Goal: Feedback & Contribution: Contribute content

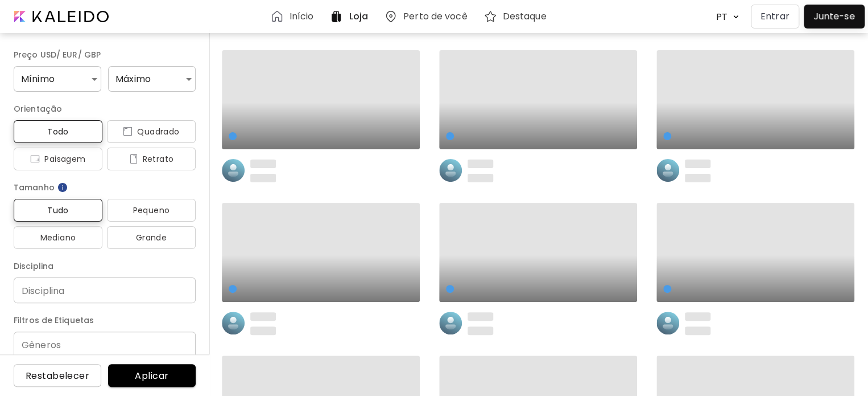
click at [776, 24] on button "Entrar" at bounding box center [775, 17] width 48 height 24
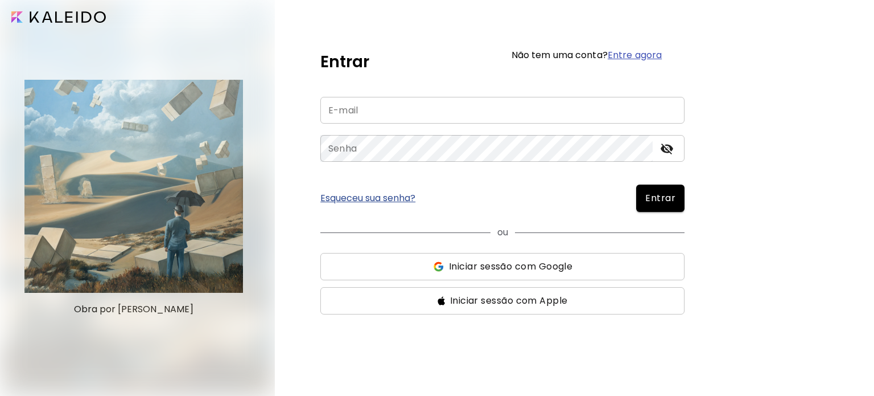
click at [468, 121] on input "email" at bounding box center [502, 110] width 364 height 27
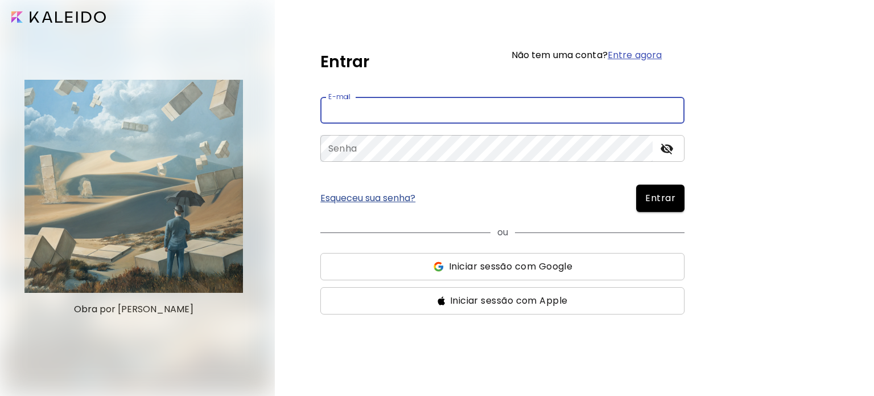
click at [392, 200] on link "Esqueceu sua senha?" at bounding box center [367, 198] width 95 height 9
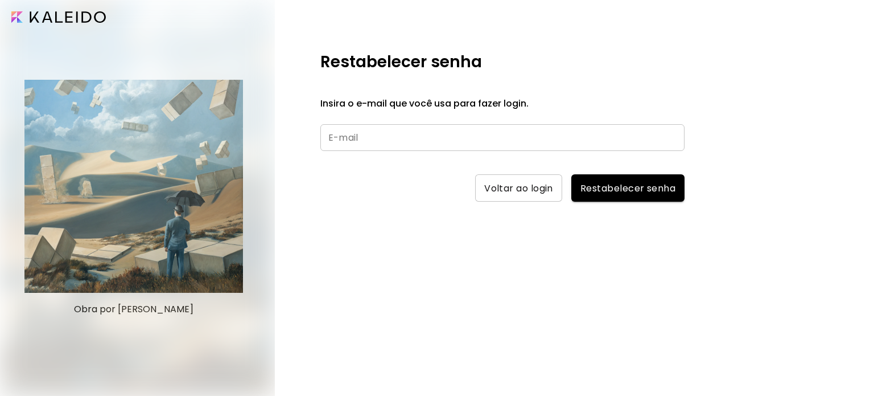
click at [430, 141] on input "text" at bounding box center [502, 137] width 364 height 27
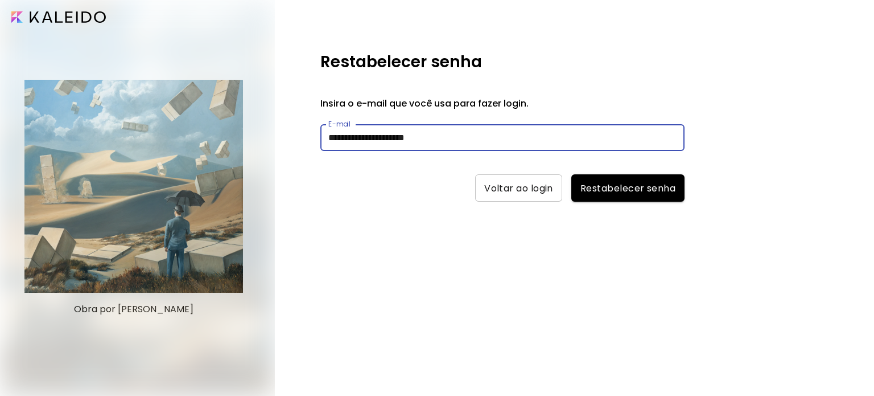
type input "**********"
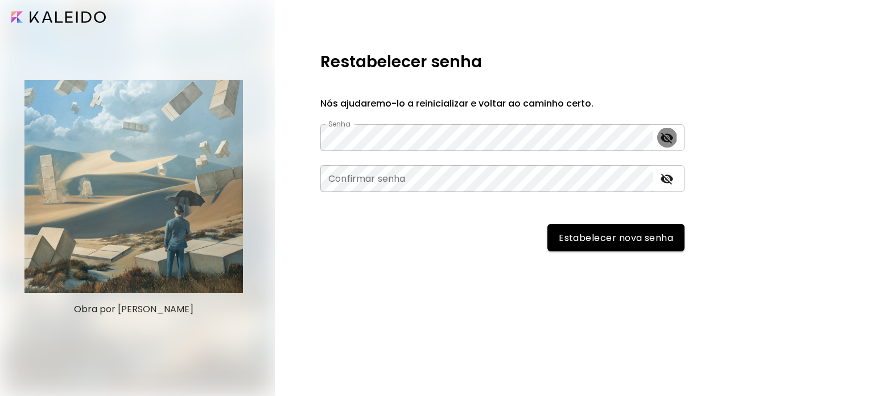
click at [665, 131] on icon "toggle password visibility" at bounding box center [667, 138] width 14 height 14
click at [665, 175] on icon "toggle password visibility" at bounding box center [667, 179] width 14 height 14
click at [640, 234] on span "Estabelecer nova senha" at bounding box center [616, 238] width 114 height 12
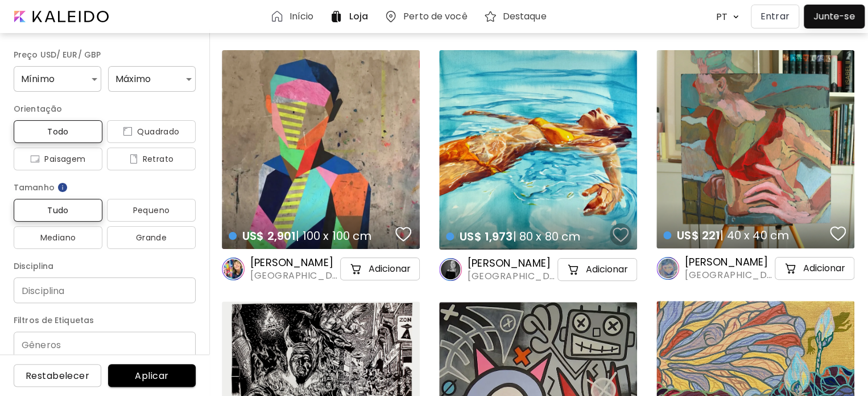
click at [618, 231] on div "button" at bounding box center [621, 234] width 16 height 17
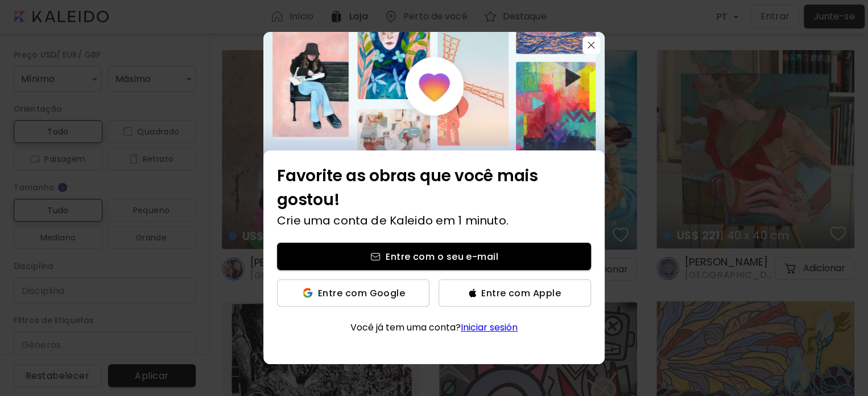
click at [761, 175] on div "Favorite as obras que você mais gostou! Crie uma conta de Kaleido em 1 minuto. …" at bounding box center [434, 198] width 868 height 396
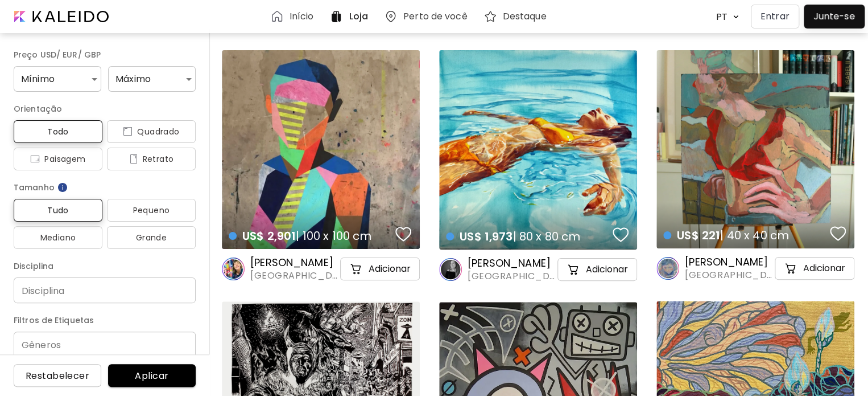
click at [779, 18] on p "Entrar" at bounding box center [775, 17] width 29 height 14
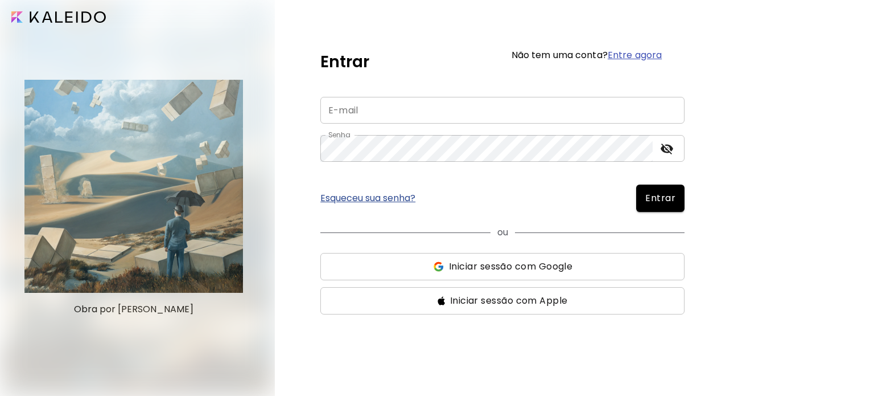
click at [520, 116] on input "email" at bounding box center [502, 110] width 364 height 27
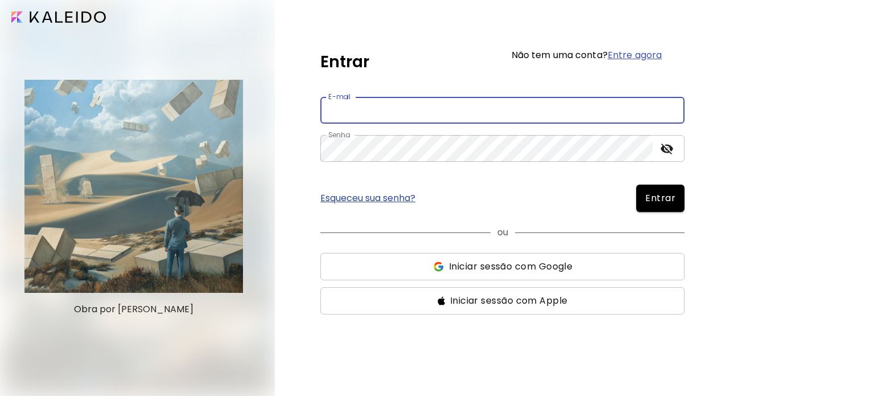
click at [651, 195] on span "Entrar" at bounding box center [660, 198] width 30 height 14
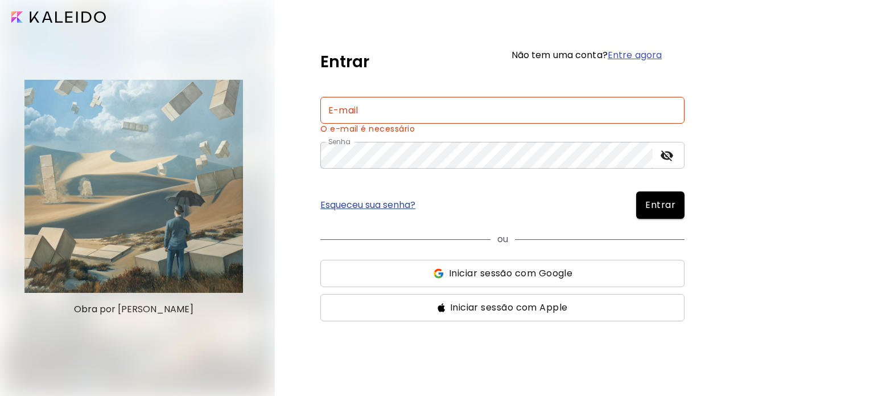
click at [467, 106] on input "email" at bounding box center [502, 110] width 364 height 27
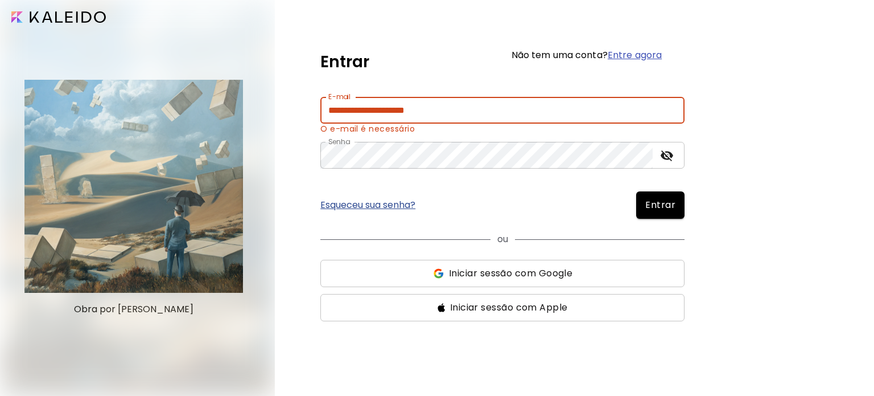
type input "**********"
click at [636, 191] on button "Entrar" at bounding box center [660, 204] width 48 height 27
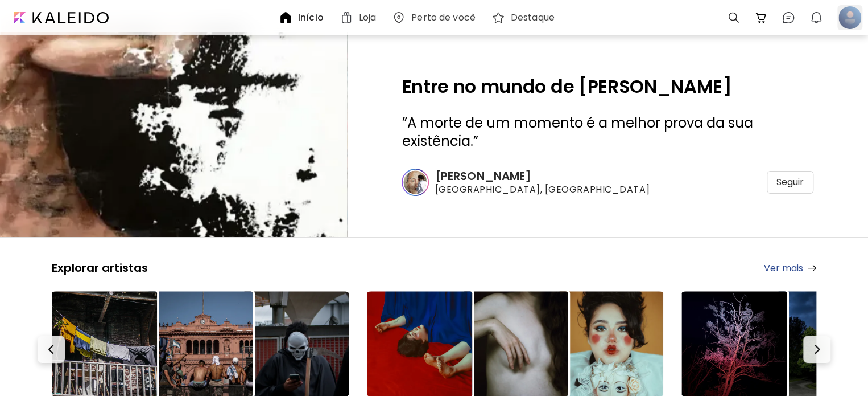
click at [839, 20] on div at bounding box center [850, 17] width 25 height 25
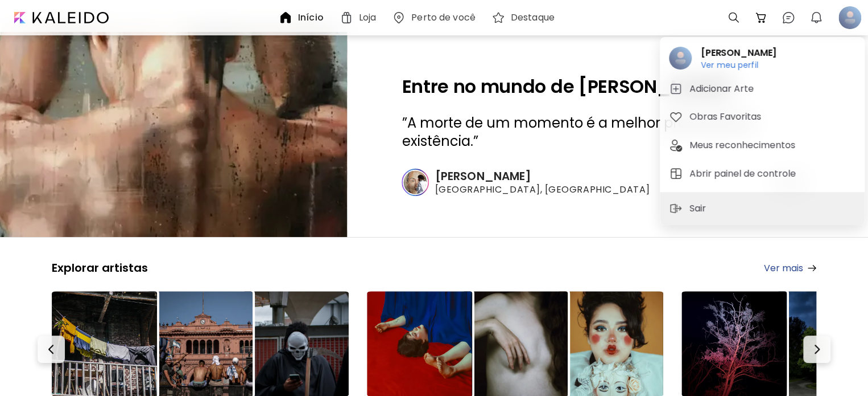
click at [45, 13] on div at bounding box center [434, 198] width 868 height 396
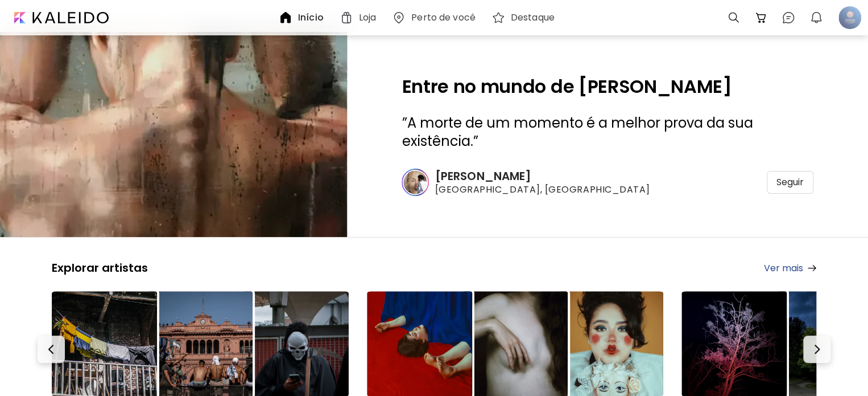
click at [328, 31] on div "Início" at bounding box center [303, 17] width 61 height 27
click at [319, 22] on h6 "Início" at bounding box center [311, 17] width 26 height 9
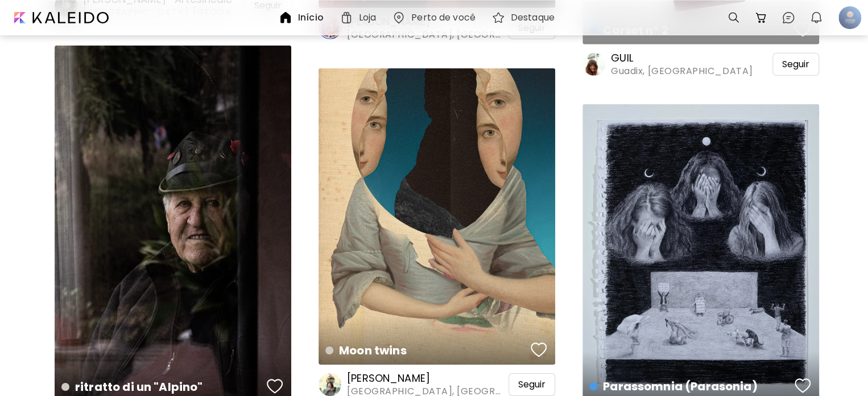
scroll to position [2063, 0]
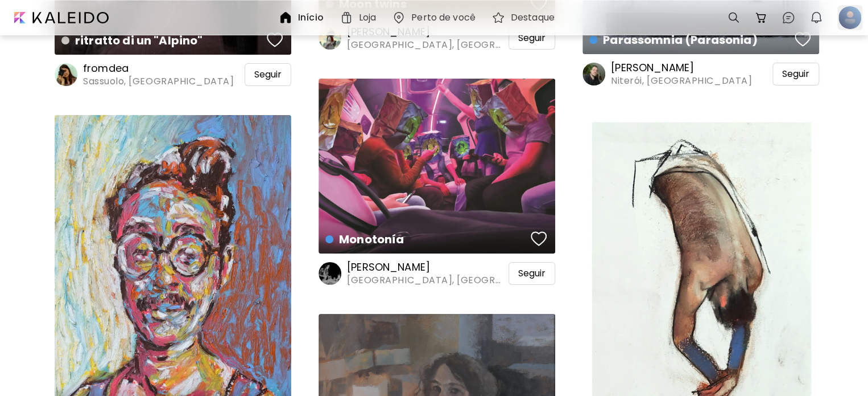
click at [856, 27] on div at bounding box center [850, 17] width 25 height 25
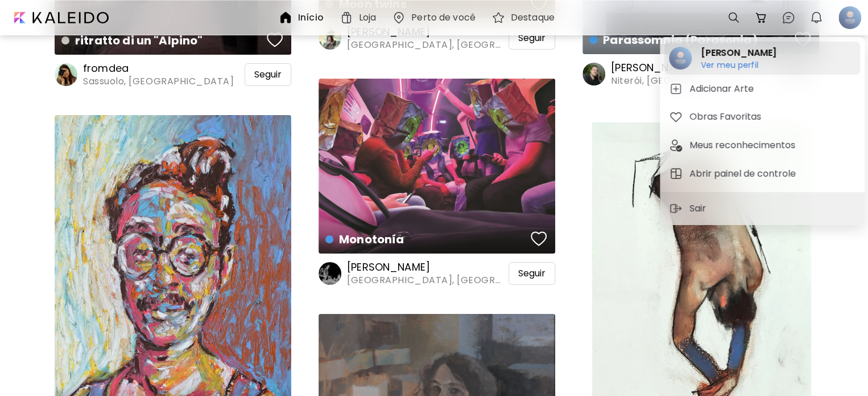
click at [801, 65] on div "Isabela Ecker Ver meu perfil Ver meu perfil" at bounding box center [763, 58] width 196 height 33
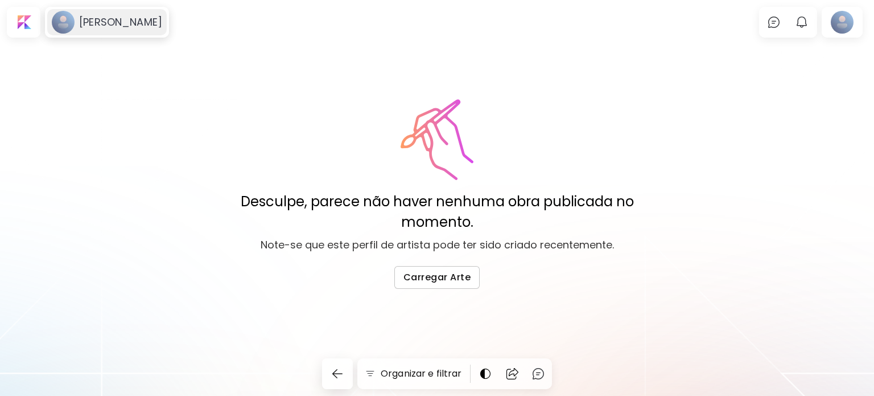
click at [90, 34] on div "Isabela Ecker" at bounding box center [107, 22] width 120 height 26
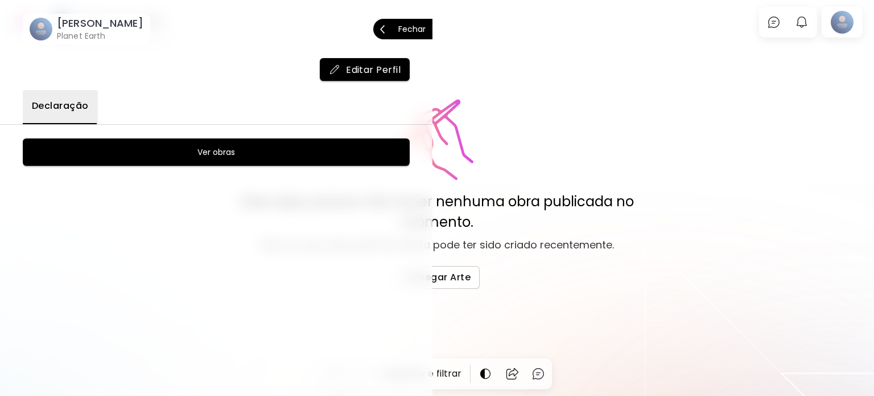
click at [621, 218] on div at bounding box center [437, 198] width 874 height 396
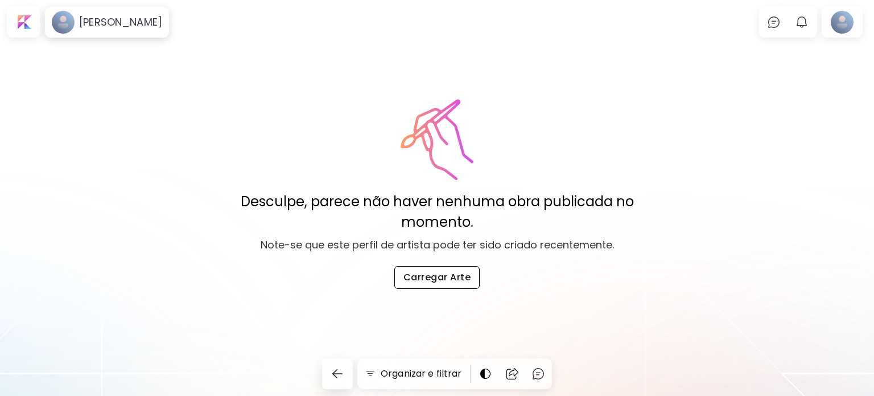
click at [415, 280] on span "Carregar Arte" at bounding box center [437, 277] width 67 height 12
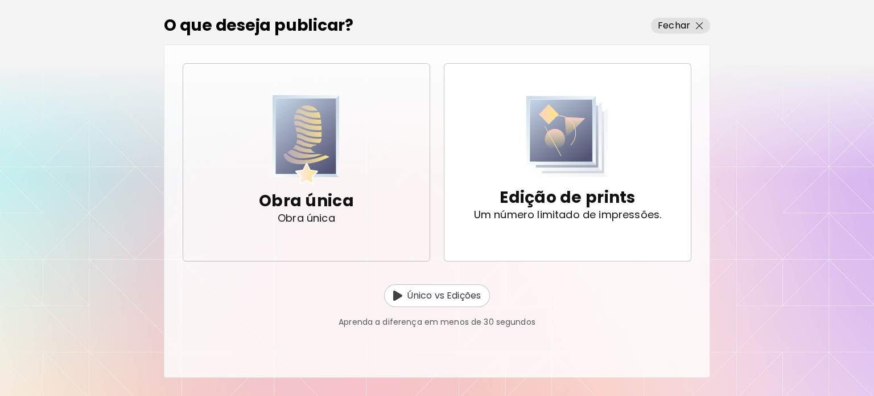
click at [355, 242] on button "Obra única Obra única" at bounding box center [307, 162] width 248 height 198
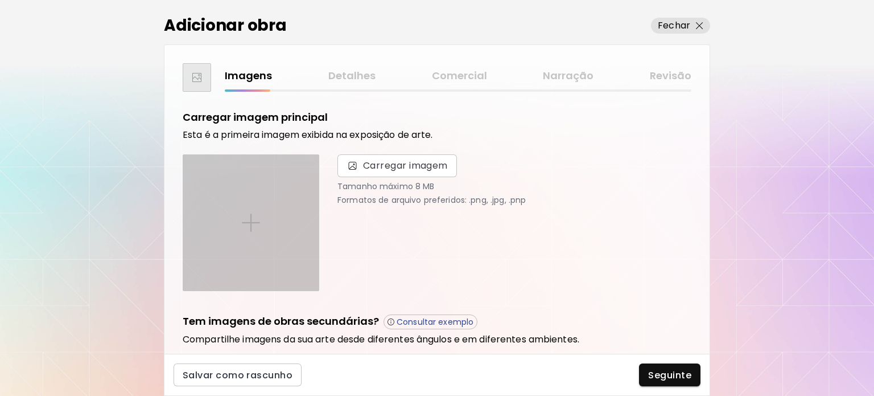
click at [271, 223] on div at bounding box center [250, 222] width 135 height 135
click at [0, 0] on input "file" at bounding box center [0, 0] width 0 height 0
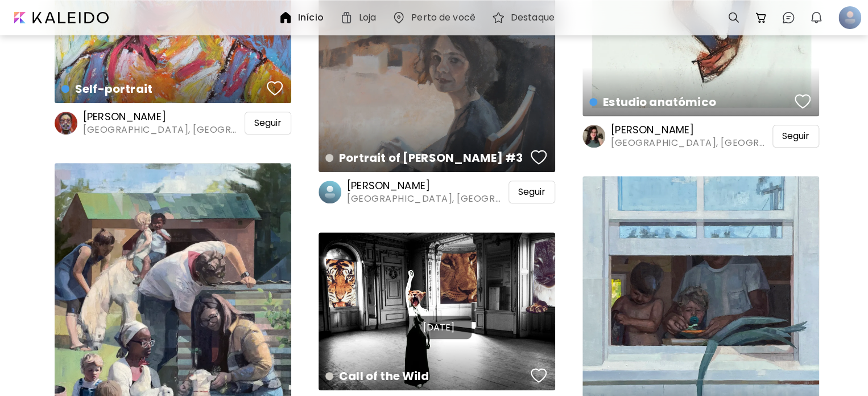
scroll to position [2403, 0]
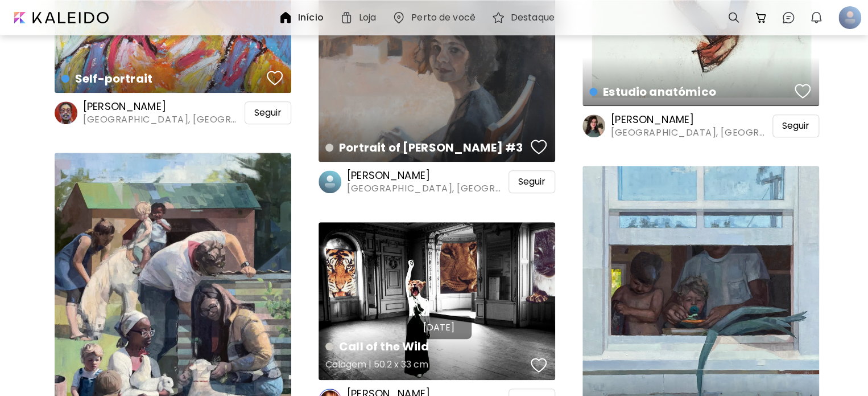
click at [495, 249] on div "Call of the Wild Colagem | 50.2 x 33 cm" at bounding box center [437, 301] width 237 height 158
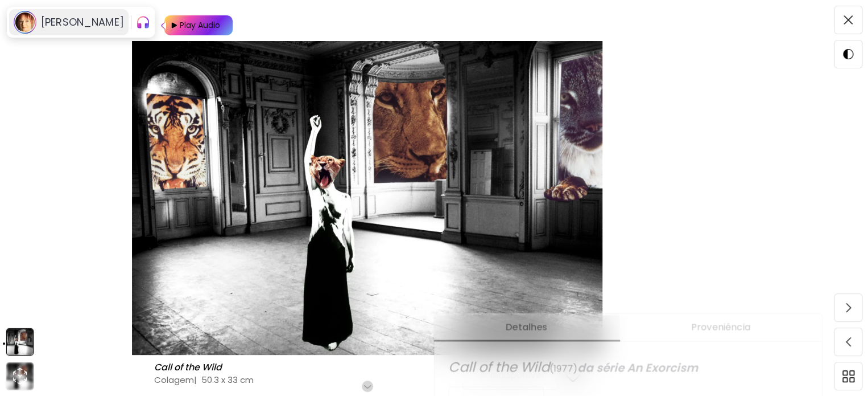
click at [84, 27] on h6 "Penny Slinger" at bounding box center [82, 22] width 83 height 14
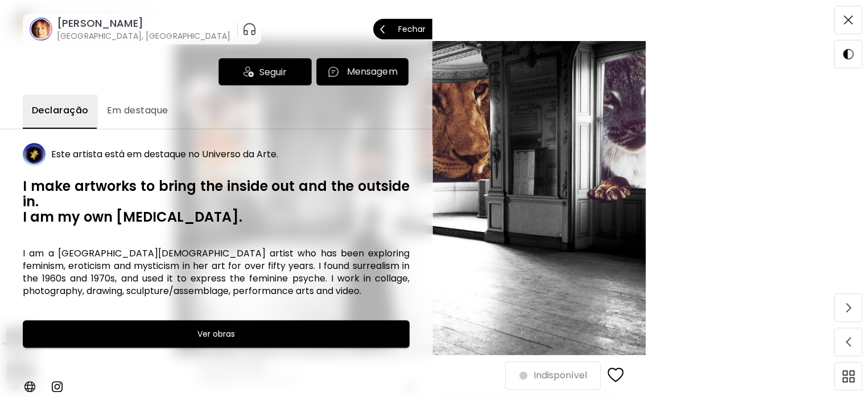
scroll to position [114, 0]
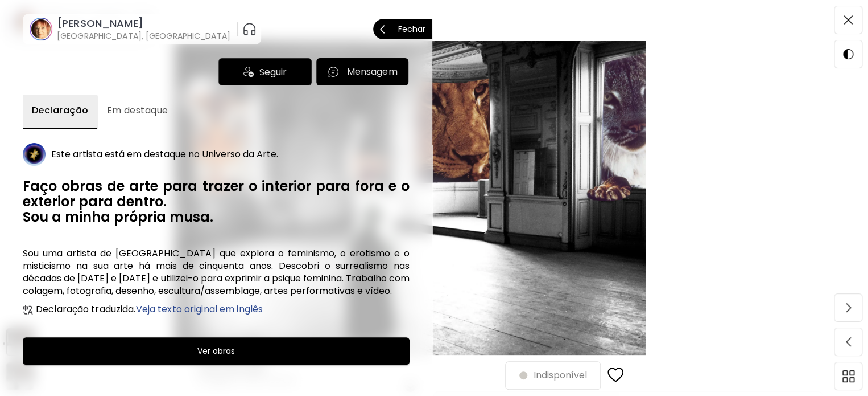
click at [605, 125] on div at bounding box center [434, 198] width 868 height 396
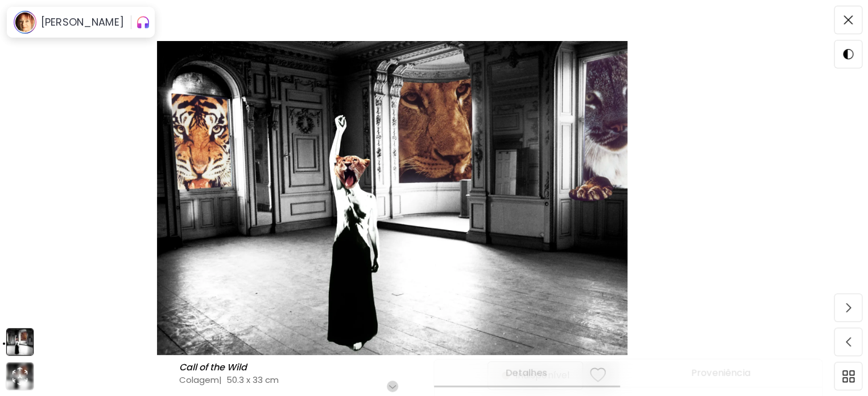
scroll to position [228, 0]
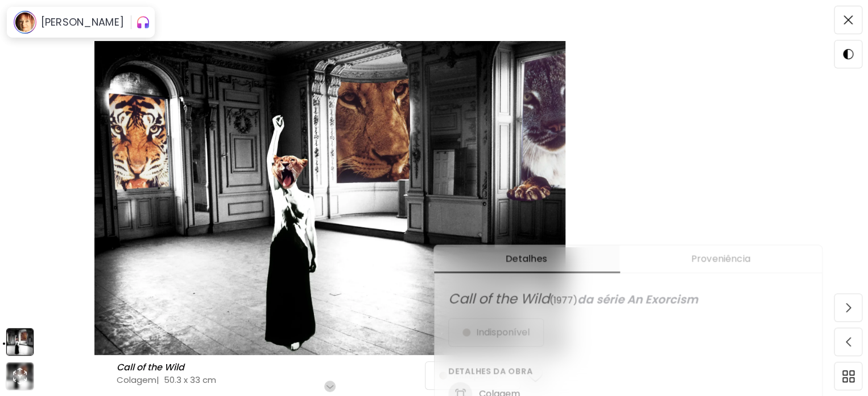
click at [361, 301] on img at bounding box center [330, 198] width 565 height 314
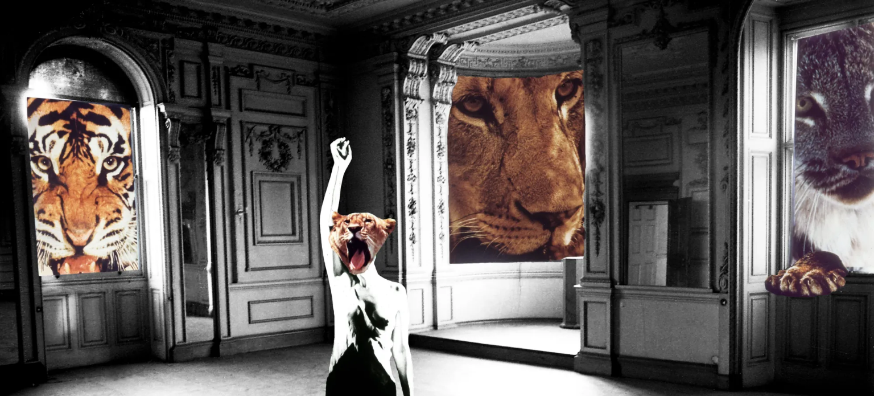
click at [554, 329] on img at bounding box center [437, 291] width 874 height 582
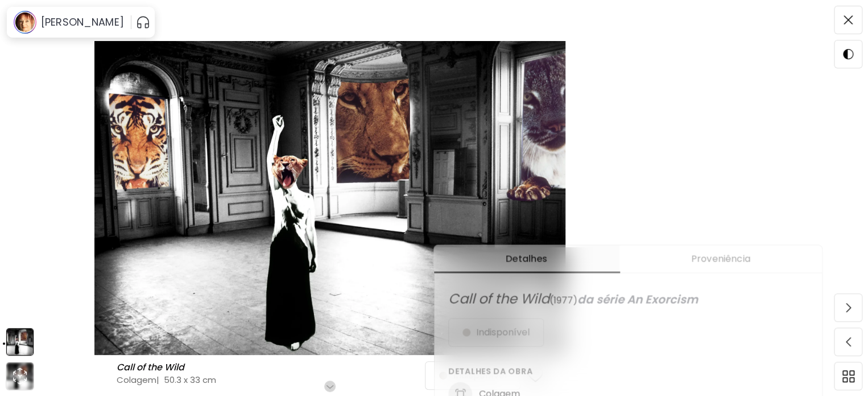
click at [838, 227] on div "Detalhes Proveniência Call of the Wild ( 1977 ) da série An Exorcism Indisponív…" at bounding box center [651, 403] width 434 height 396
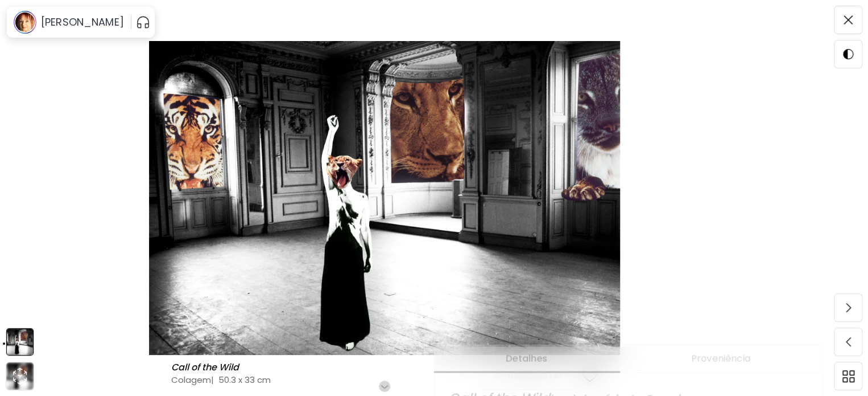
scroll to position [0, 0]
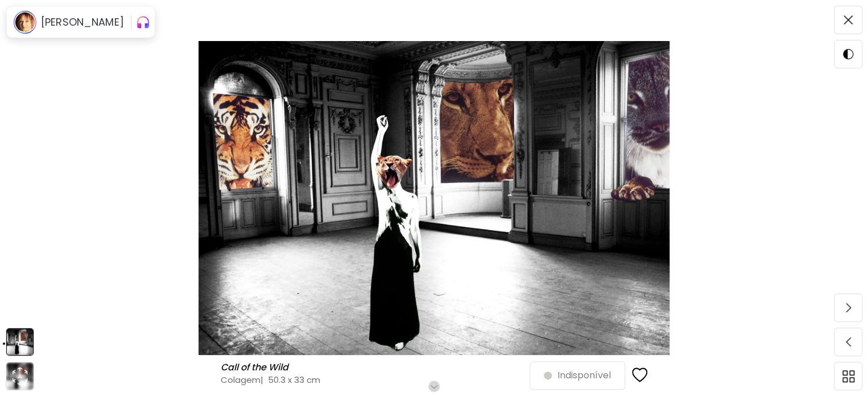
click at [641, 370] on div "button" at bounding box center [640, 375] width 16 height 17
click at [859, 345] on span at bounding box center [849, 342] width 24 height 24
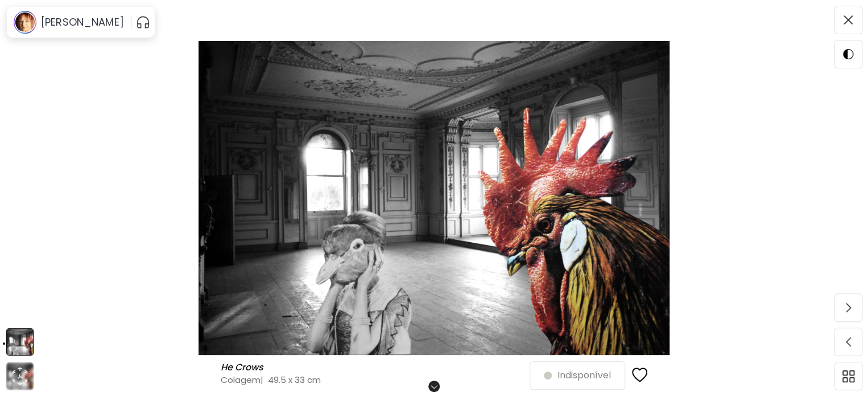
click at [859, 345] on div "He Crows He Crows Colagem | 49.5 x 33 cm Role para mais Indisponível" at bounding box center [434, 198] width 868 height 396
click at [859, 18] on span at bounding box center [849, 20] width 24 height 24
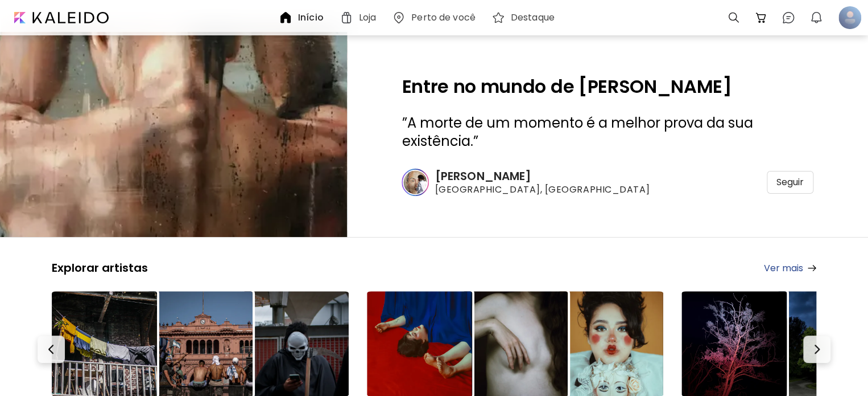
click at [367, 20] on h6 "Loja" at bounding box center [367, 17] width 17 height 9
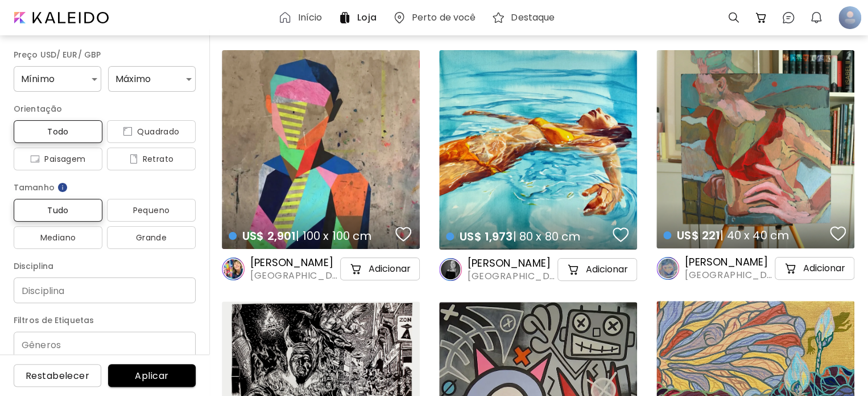
click at [625, 230] on div "button" at bounding box center [621, 234] width 16 height 17
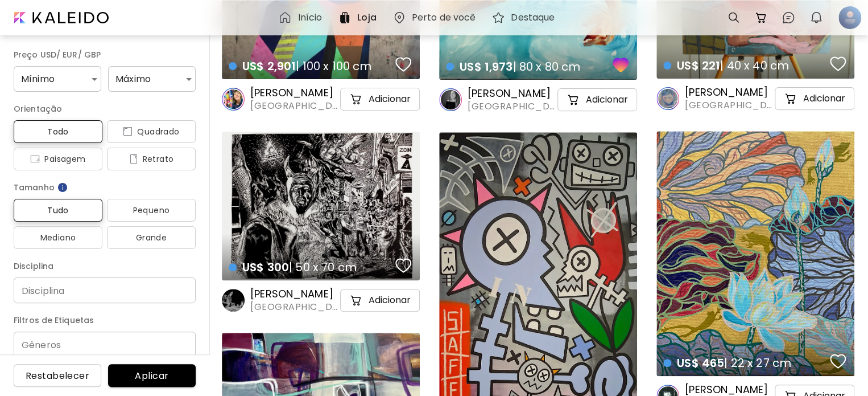
scroll to position [171, 0]
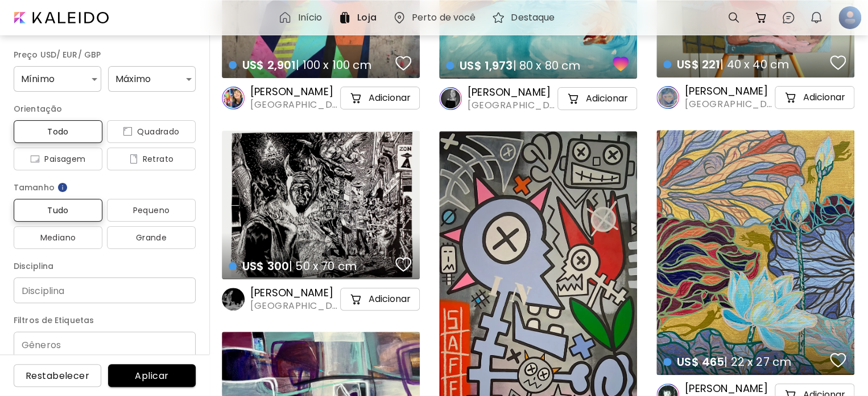
click at [508, 93] on h6 "maude OVIZE" at bounding box center [512, 92] width 88 height 14
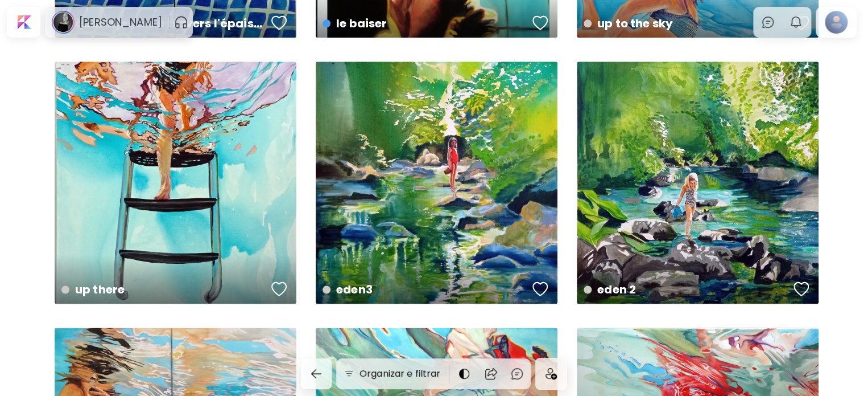
scroll to position [5122, 0]
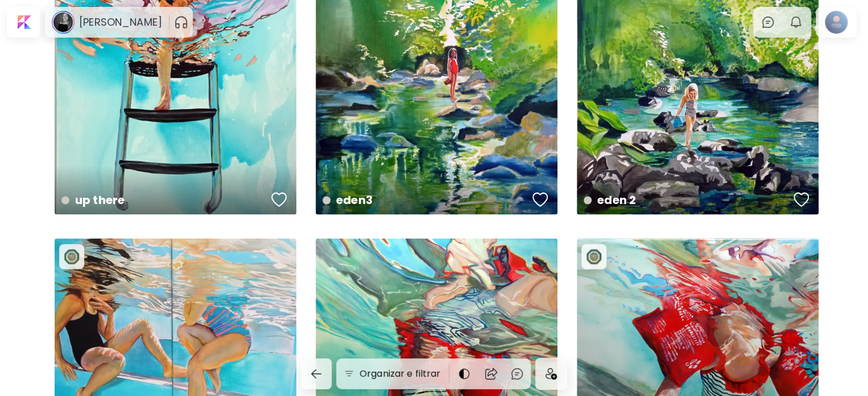
click at [406, 275] on div "bouée rouge 2 US$ 1,741 | 100 x 80 cm" at bounding box center [437, 359] width 242 height 242
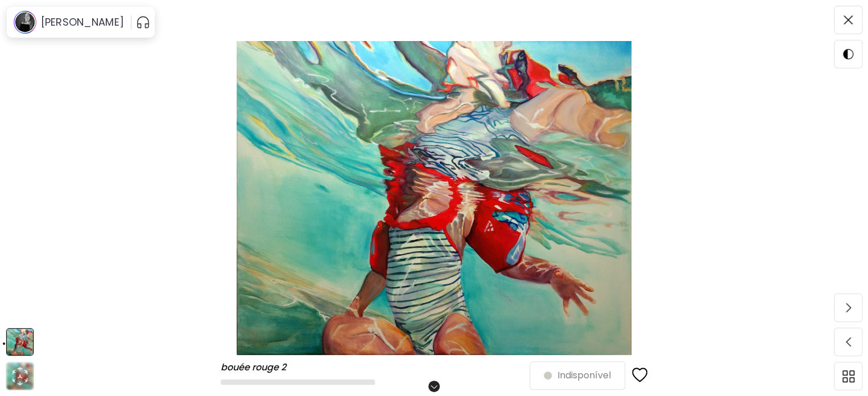
click at [406, 275] on img at bounding box center [434, 198] width 773 height 314
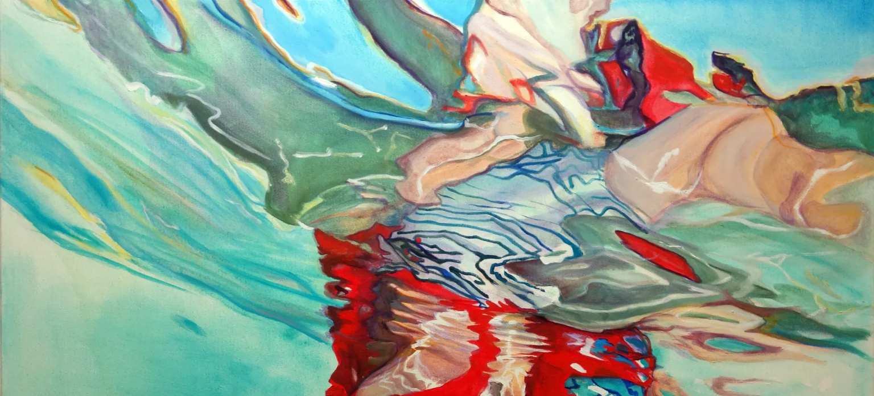
click at [406, 275] on img at bounding box center [437, 347] width 874 height 694
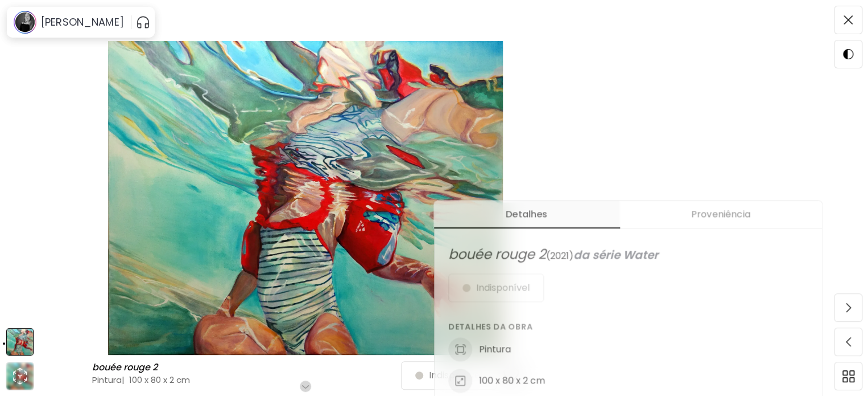
scroll to position [171, 0]
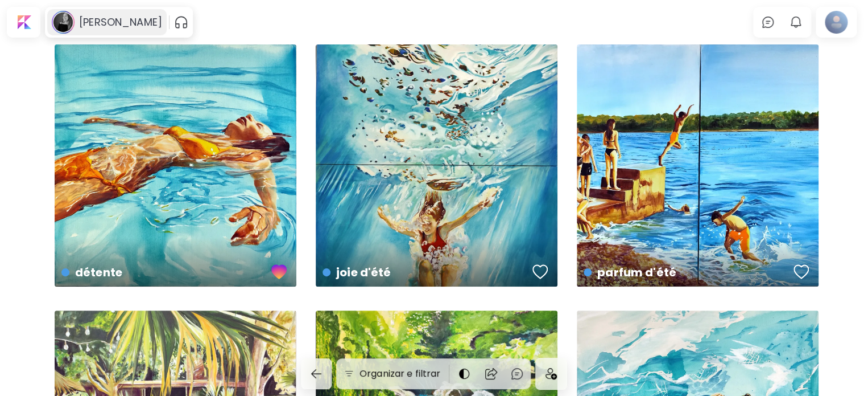
click at [120, 27] on h6 "maude OVIZE" at bounding box center [120, 22] width 83 height 14
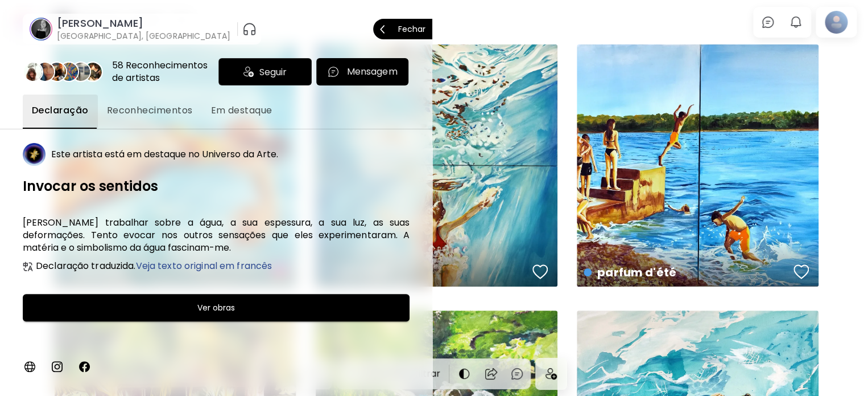
click at [242, 30] on img "button" at bounding box center [249, 29] width 14 height 18
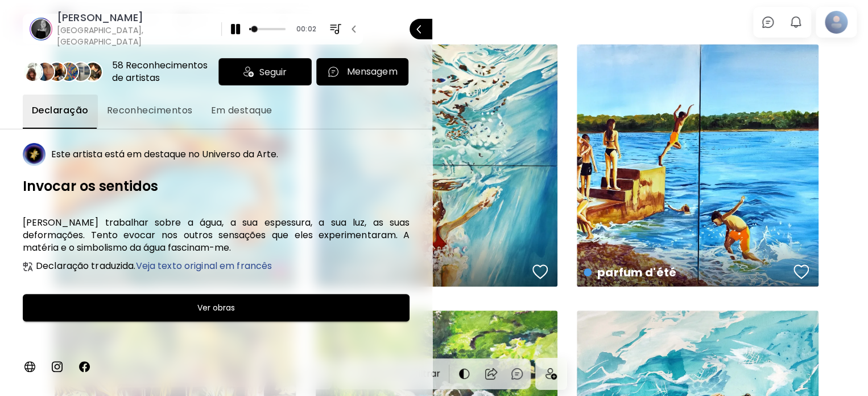
click at [108, 24] on h6 "maude OVIZE" at bounding box center [136, 18] width 158 height 14
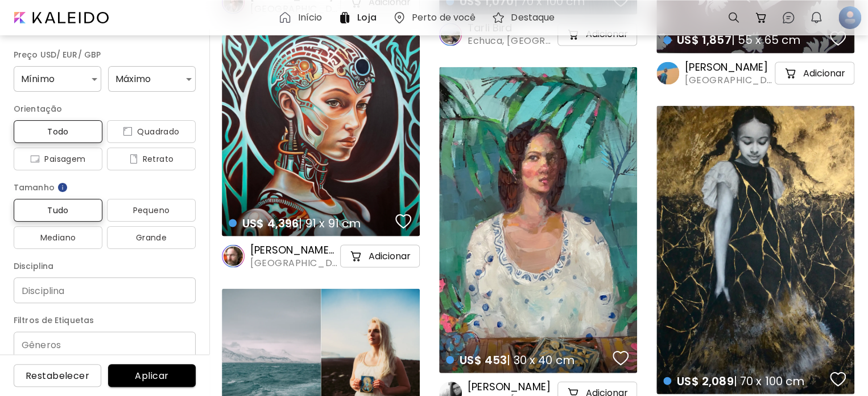
scroll to position [1252, 0]
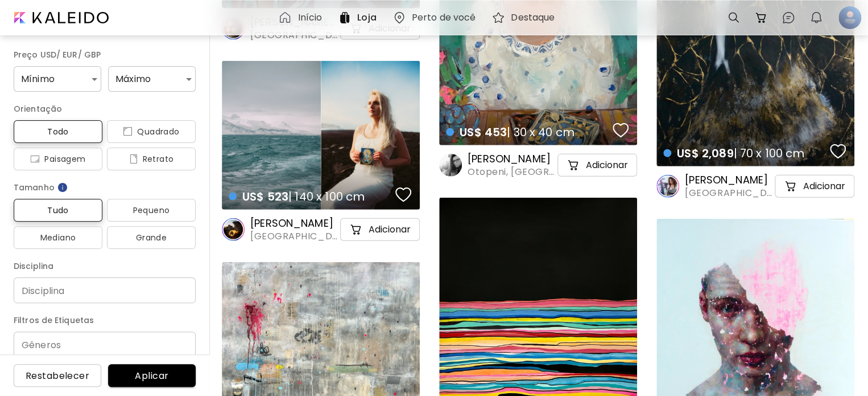
click at [346, 175] on div "US$ 523 | 140 x 100 cm details" at bounding box center [321, 185] width 203 height 51
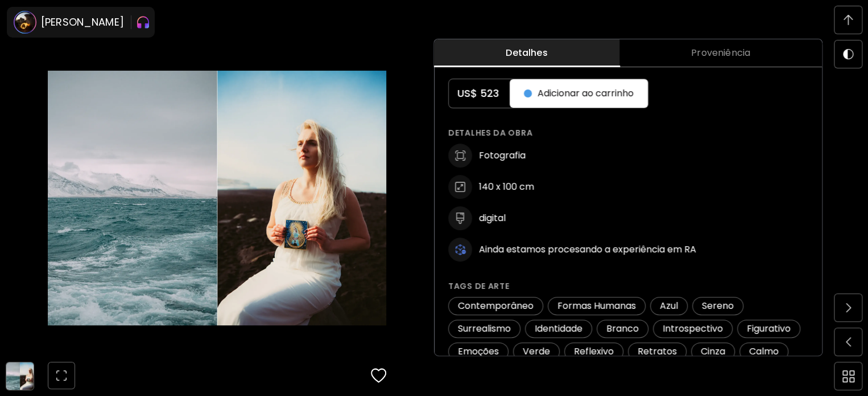
scroll to position [73, 0]
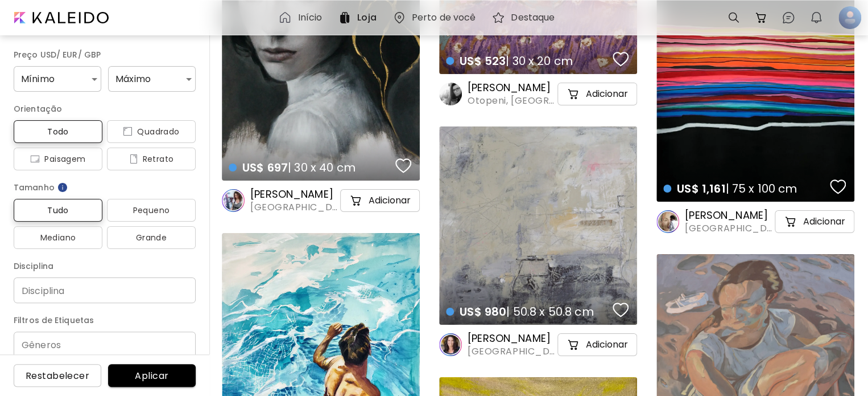
scroll to position [4366, 0]
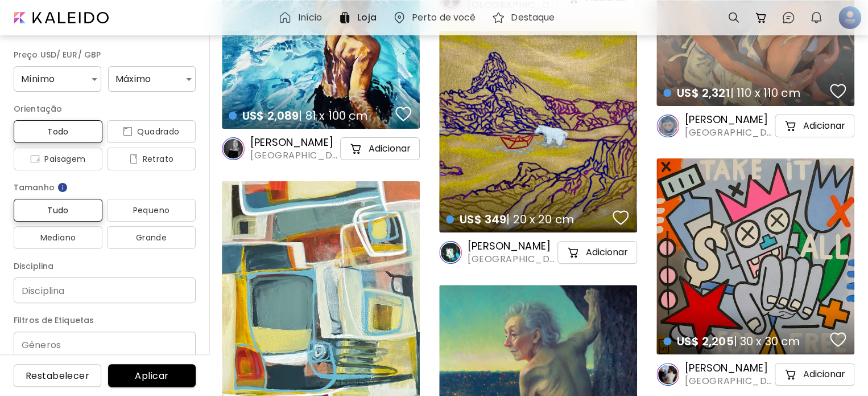
click at [299, 9] on div "Início" at bounding box center [303, 17] width 60 height 27
click at [427, 15] on h6 "Perto de você" at bounding box center [444, 17] width 64 height 9
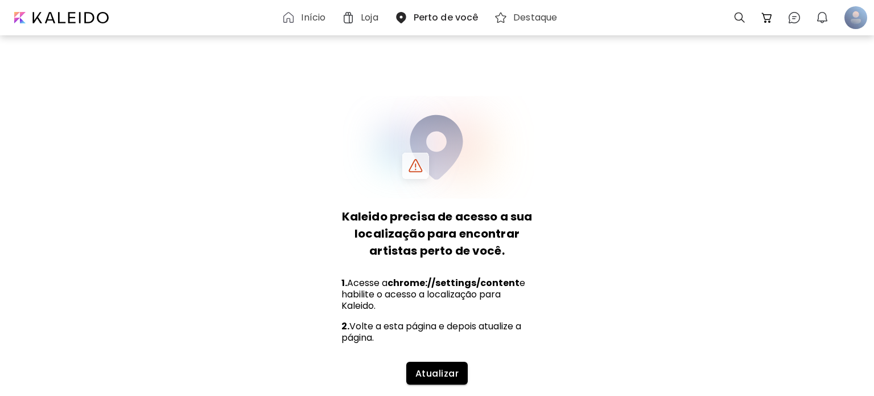
click at [427, 378] on span "Atualizar" at bounding box center [436, 373] width 43 height 12
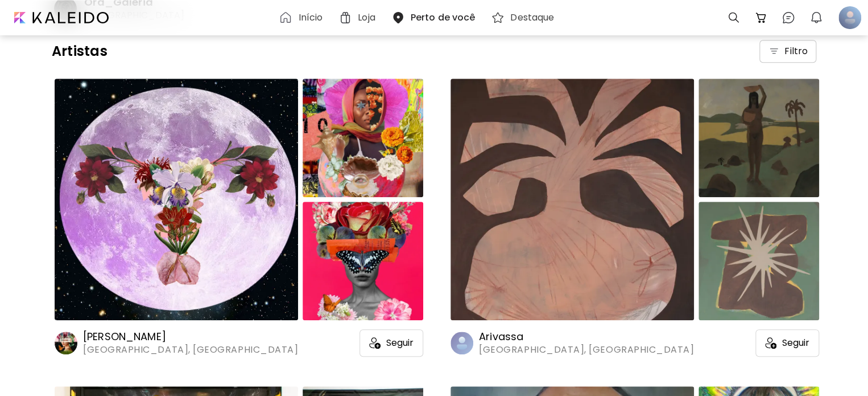
scroll to position [341, 0]
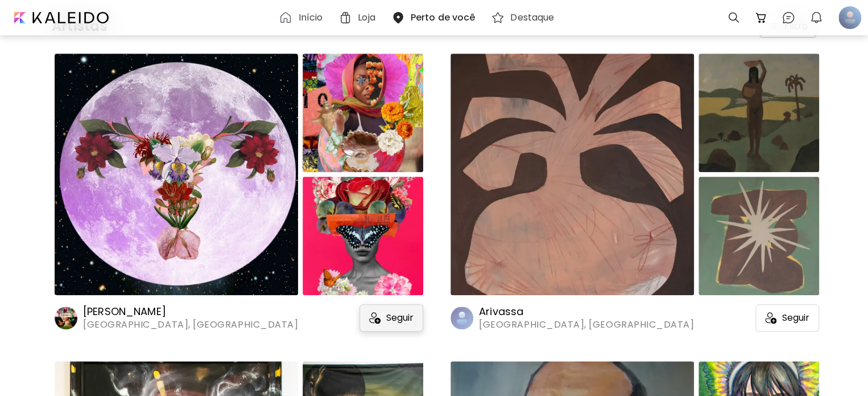
click at [376, 312] on img at bounding box center [374, 317] width 11 height 11
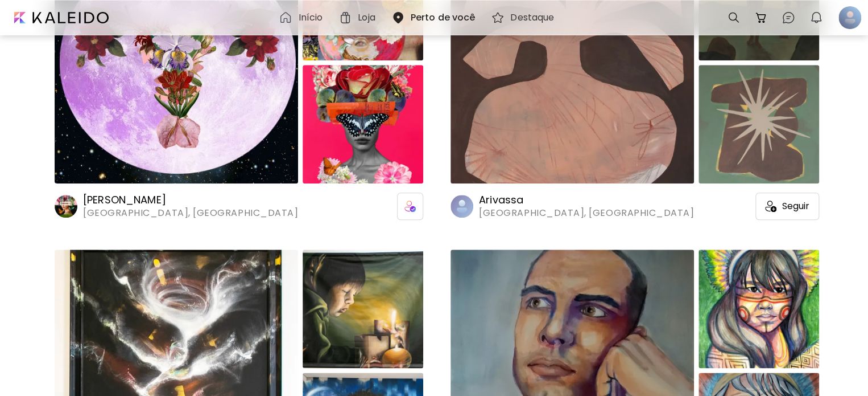
scroll to position [455, 0]
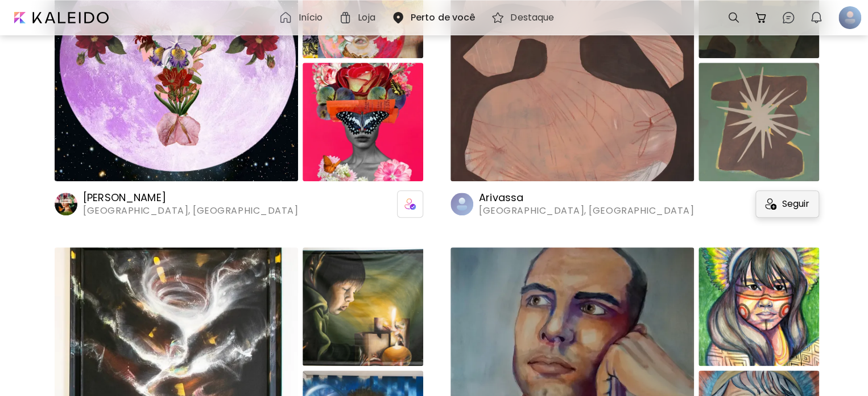
click at [776, 205] on div "Seguir" at bounding box center [788, 203] width 64 height 27
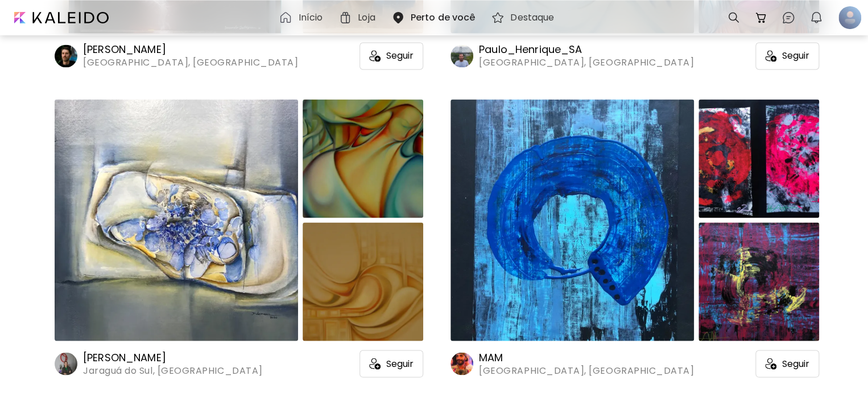
scroll to position [968, 0]
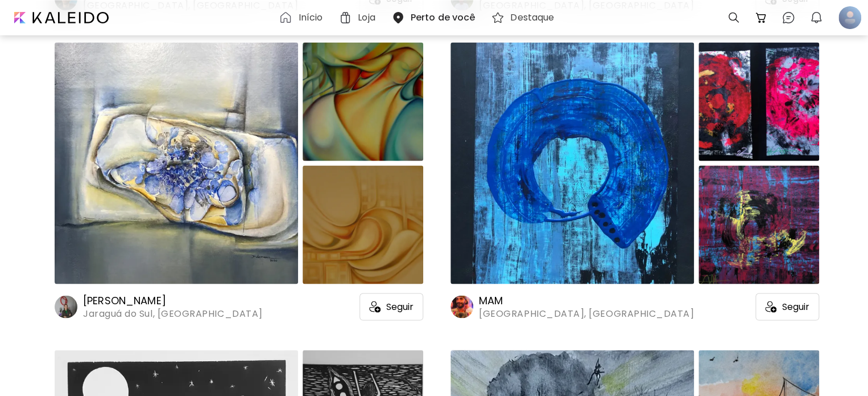
click at [384, 304] on div "Seguir" at bounding box center [392, 306] width 64 height 27
click at [801, 303] on span "Seguir" at bounding box center [796, 306] width 27 height 11
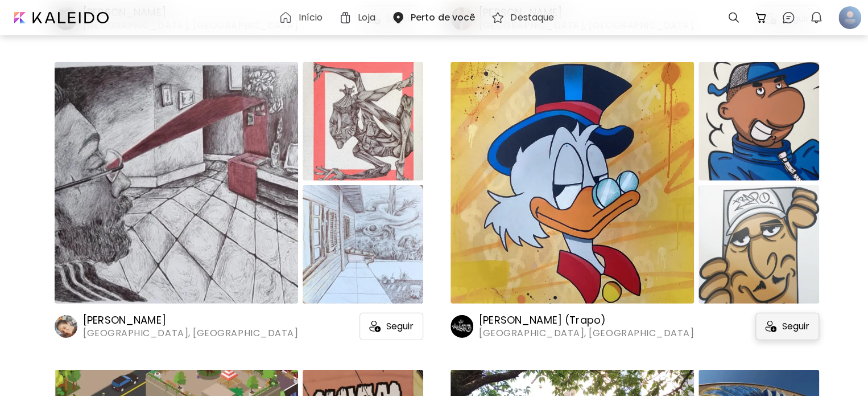
scroll to position [1537, 0]
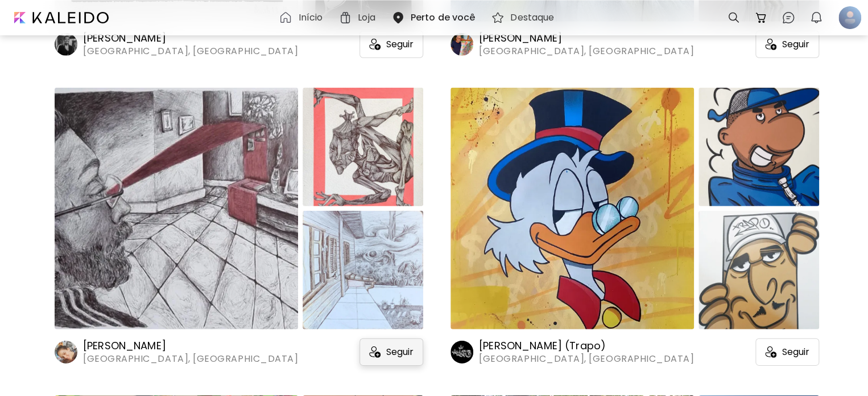
click at [403, 356] on span "Seguir" at bounding box center [399, 351] width 27 height 11
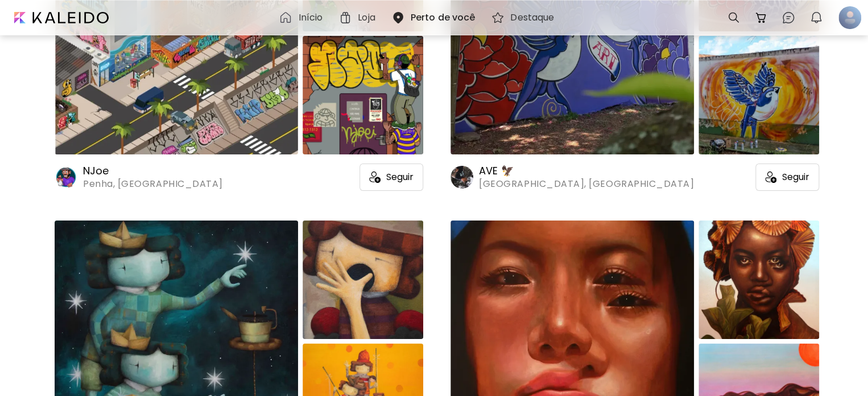
scroll to position [2163, 0]
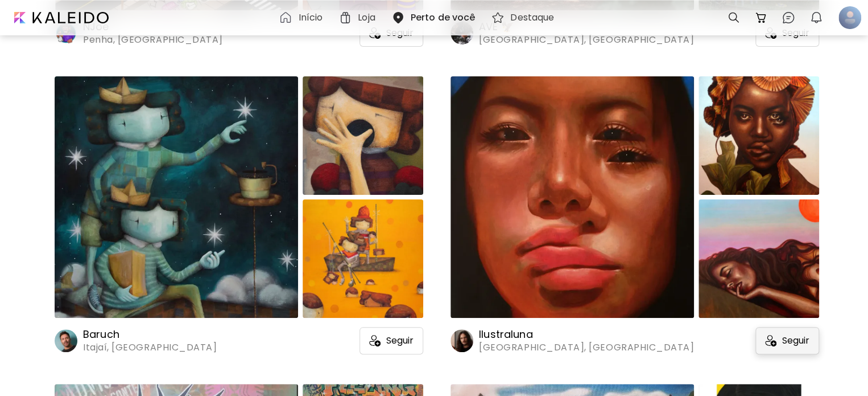
click at [781, 353] on div "Seguir" at bounding box center [788, 340] width 64 height 27
click at [387, 331] on div "Seguir" at bounding box center [392, 340] width 64 height 27
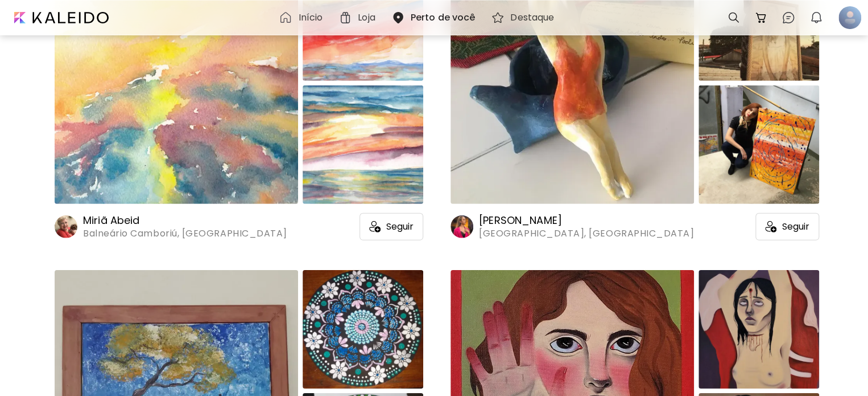
scroll to position [3756, 0]
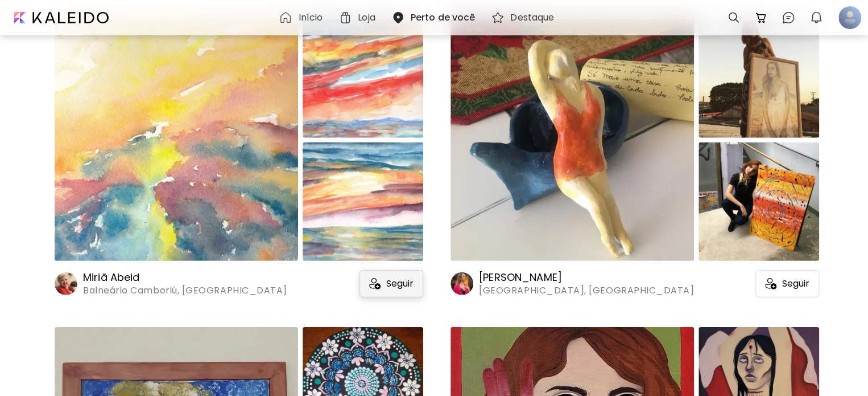
click at [387, 296] on div "Seguir" at bounding box center [392, 283] width 64 height 27
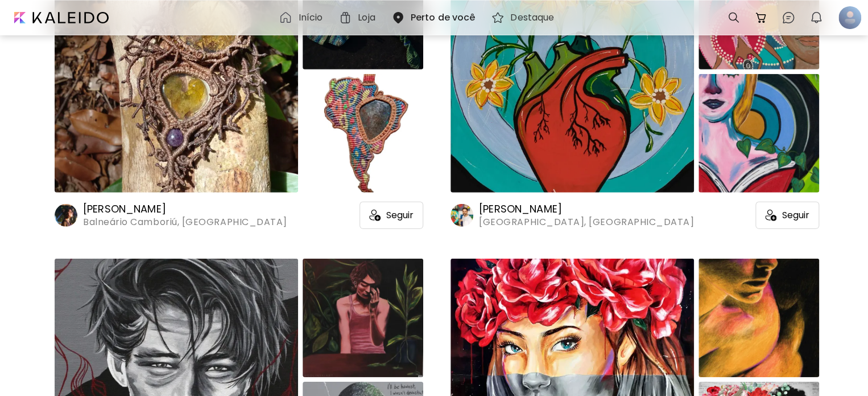
scroll to position [5634, 0]
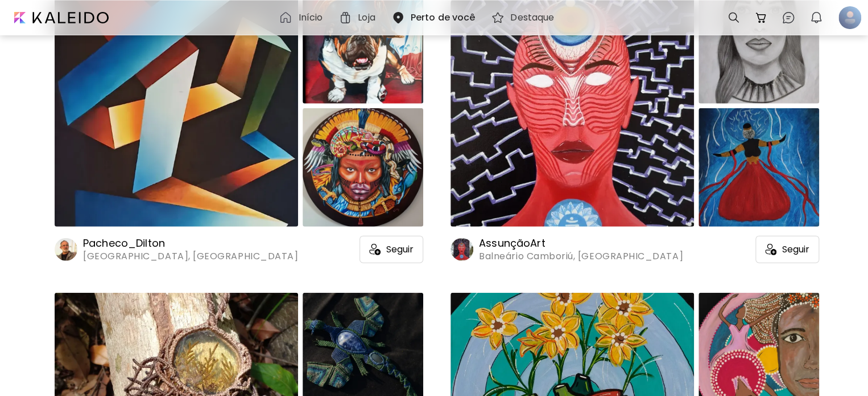
click at [532, 248] on h6 "AssunçãoArt" at bounding box center [581, 243] width 204 height 14
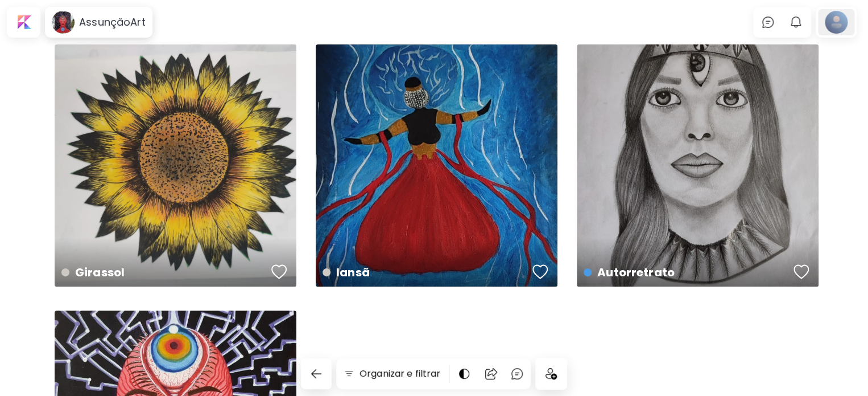
click at [845, 22] on div at bounding box center [836, 22] width 36 height 26
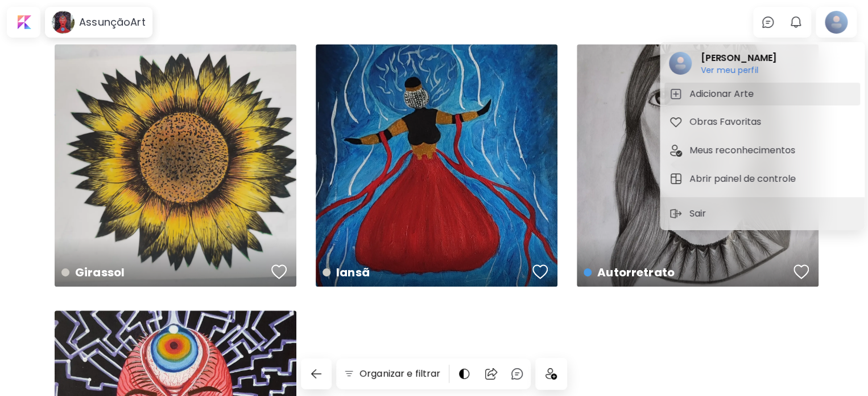
click at [804, 89] on span "Adicionar Arte" at bounding box center [762, 94] width 187 height 14
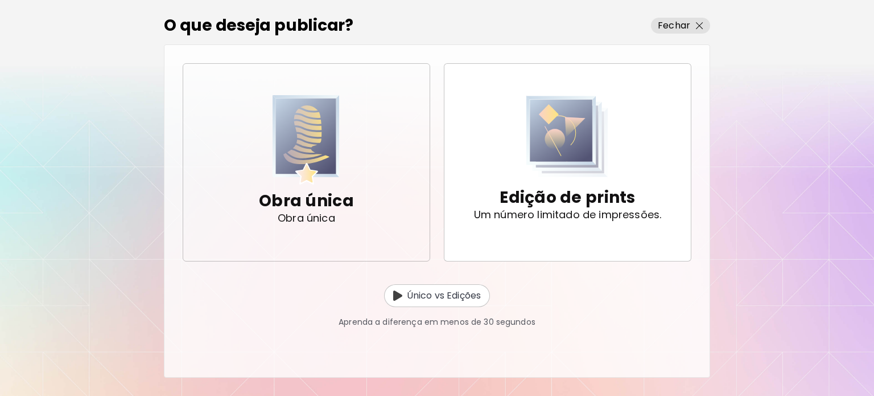
click at [369, 216] on span "Obra única Obra única" at bounding box center [306, 162] width 228 height 134
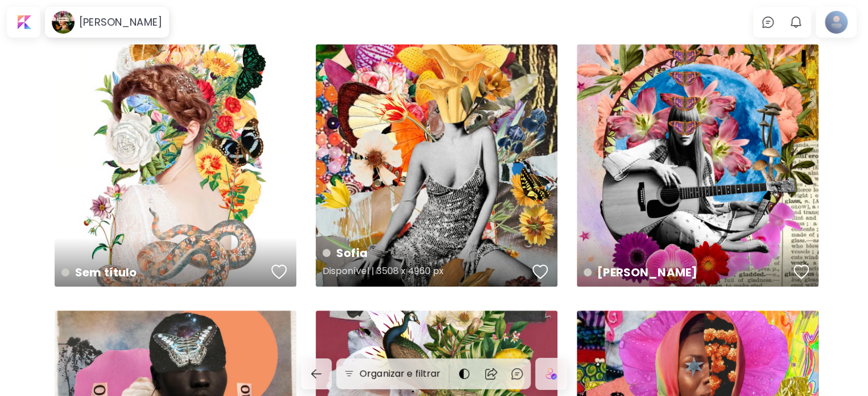
click at [324, 169] on div "Sofia Disponível | 3508 x 4960 px" at bounding box center [437, 165] width 242 height 242
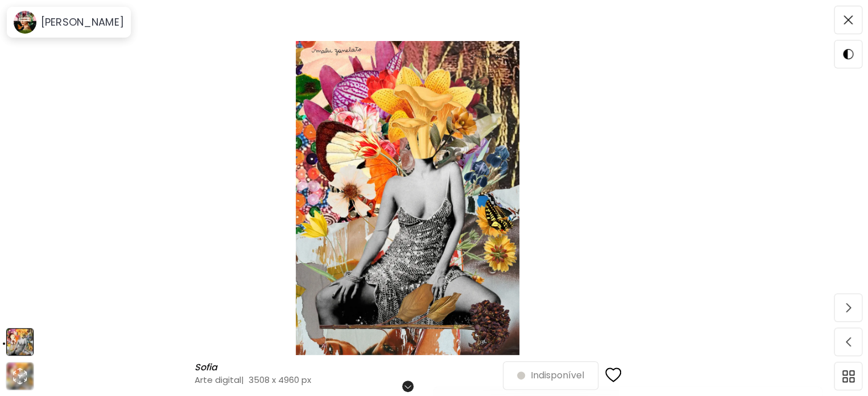
scroll to position [171, 0]
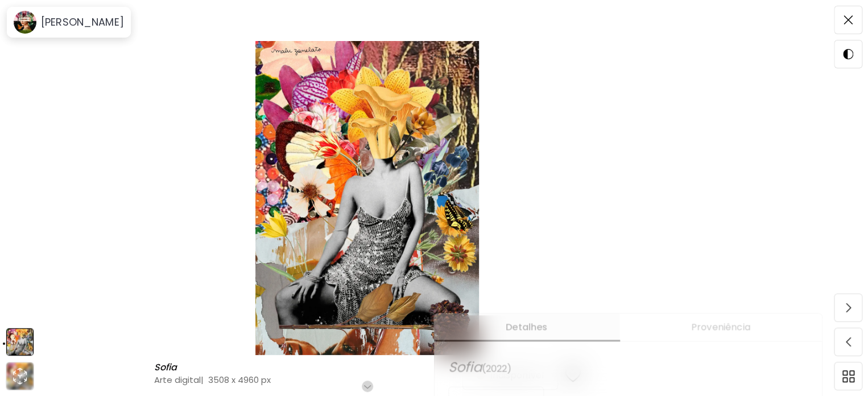
drag, startPoint x: 859, startPoint y: 19, endPoint x: 868, endPoint y: 24, distance: 10.4
click at [859, 20] on span at bounding box center [849, 20] width 24 height 24
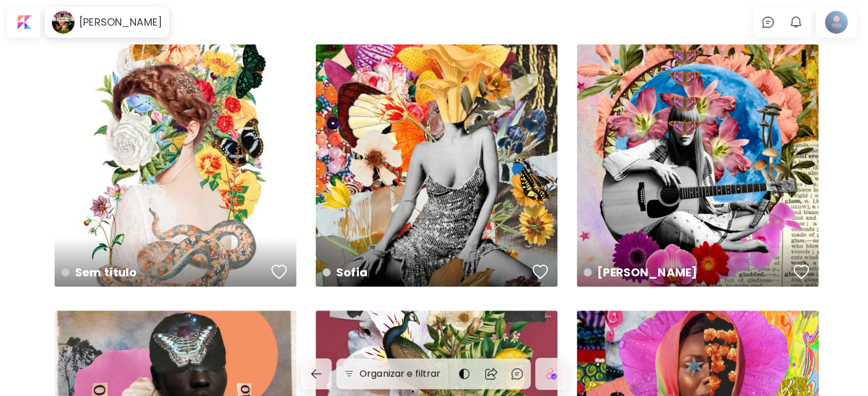
click at [117, 7] on div "Malu Zanelato" at bounding box center [107, 22] width 124 height 31
click at [118, 11] on div "Malu Zanelato" at bounding box center [107, 22] width 120 height 26
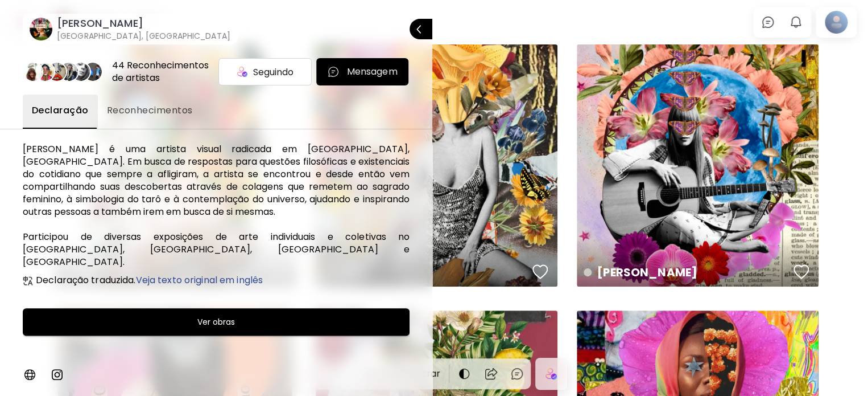
click at [275, 71] on span "Seguindo" at bounding box center [273, 72] width 40 height 14
click at [275, 71] on span "Seguir" at bounding box center [273, 72] width 27 height 14
click at [176, 75] on div "44 Reconhecimentos de artistas" at bounding box center [163, 71] width 102 height 25
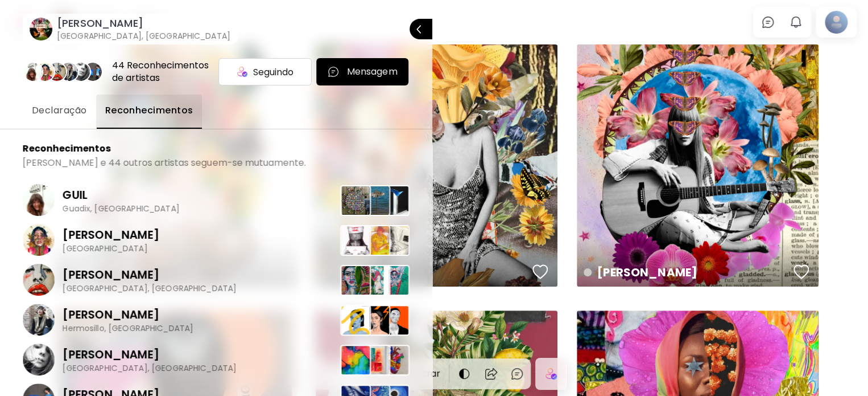
click at [60, 118] on button "Declaração" at bounding box center [59, 111] width 73 height 34
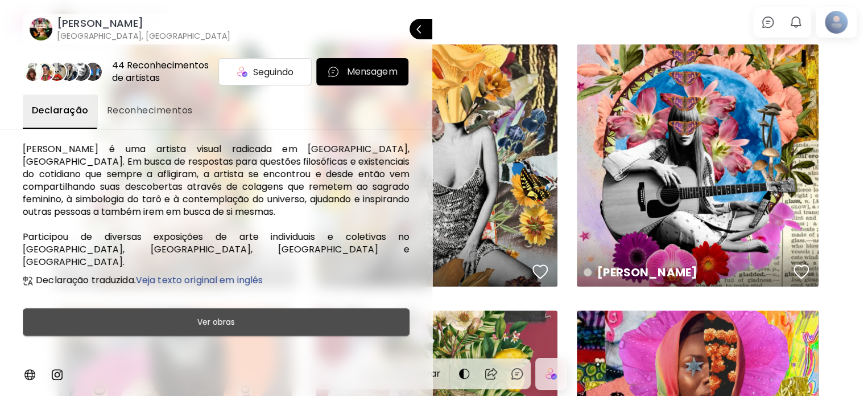
click at [120, 316] on button "Ver obras" at bounding box center [216, 321] width 387 height 27
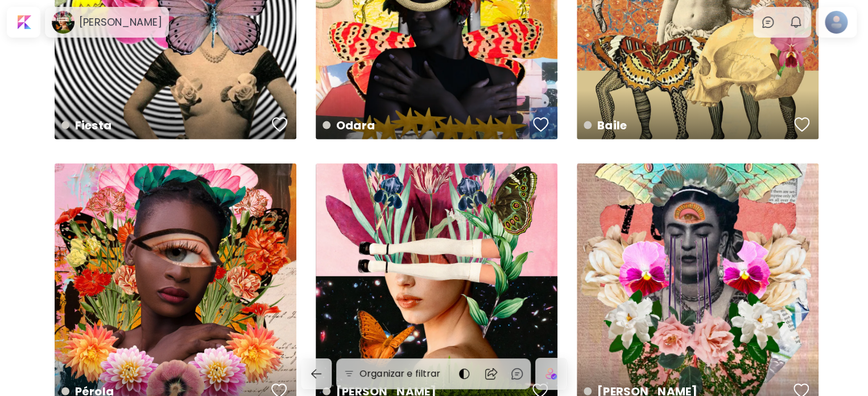
scroll to position [1207, 0]
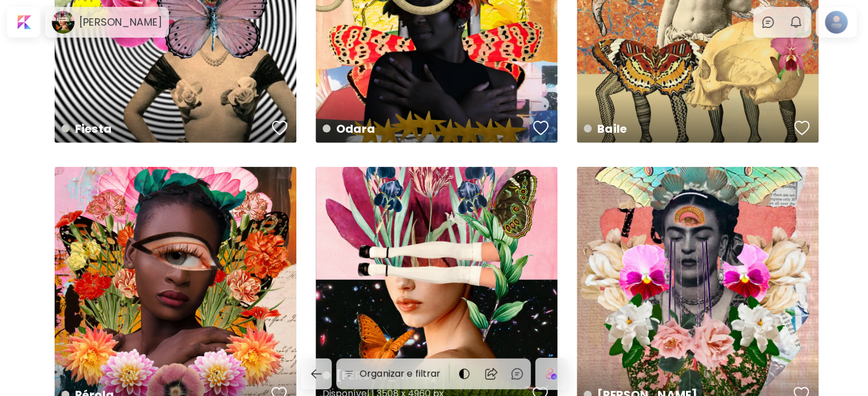
click at [481, 318] on div "Sarah Disponível | 3508 x 4960 px" at bounding box center [437, 288] width 242 height 242
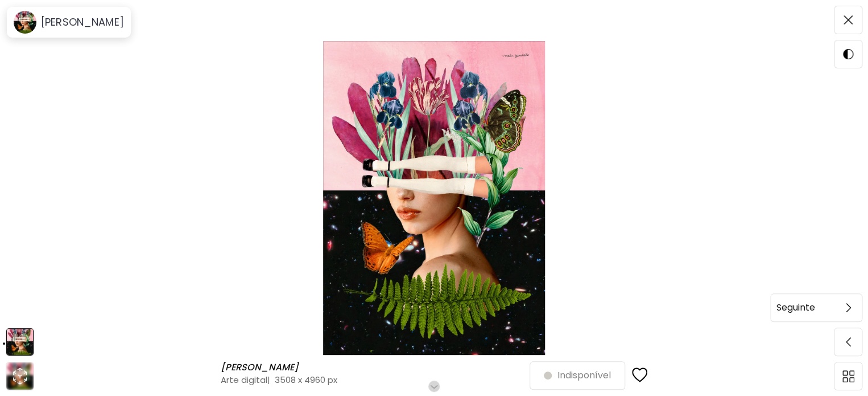
click at [845, 322] on div "Seguinte" at bounding box center [817, 307] width 92 height 28
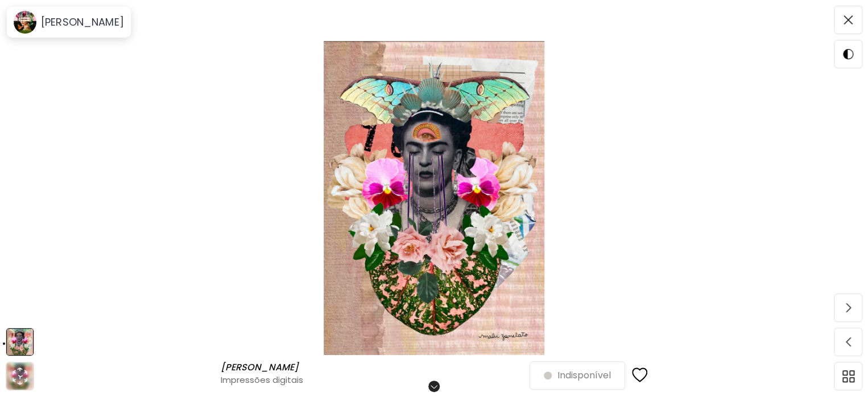
click at [845, 322] on div "Magdalena Magdalena Impressões digitais Role para mais Indisponível" at bounding box center [434, 198] width 868 height 396
click at [854, 20] on span at bounding box center [849, 20] width 24 height 24
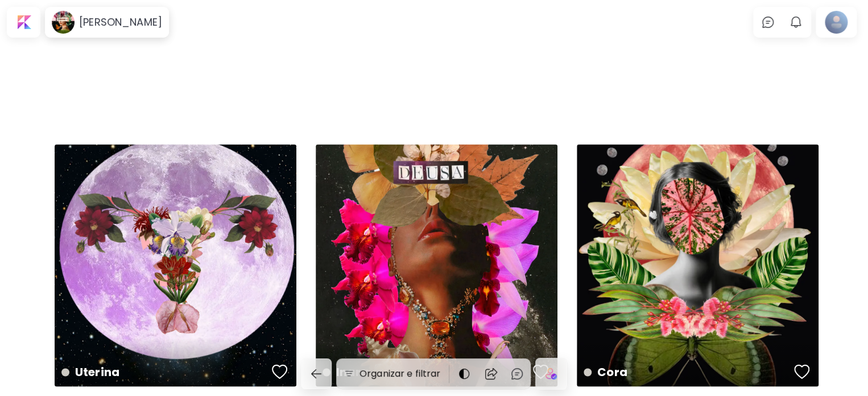
scroll to position [148, 0]
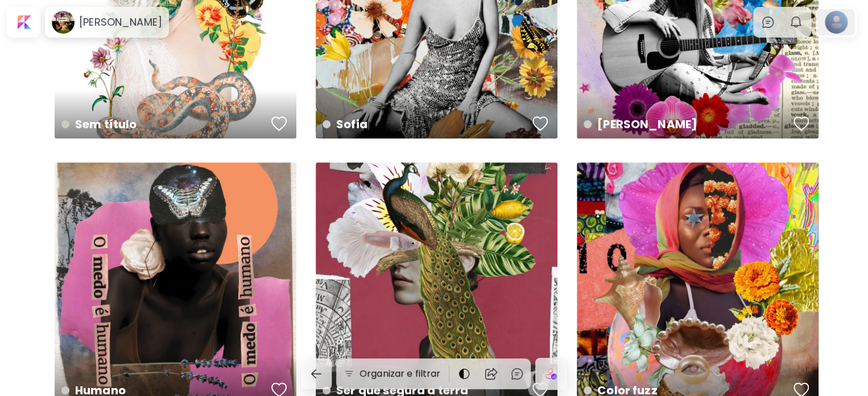
click at [834, 32] on div at bounding box center [836, 22] width 36 height 26
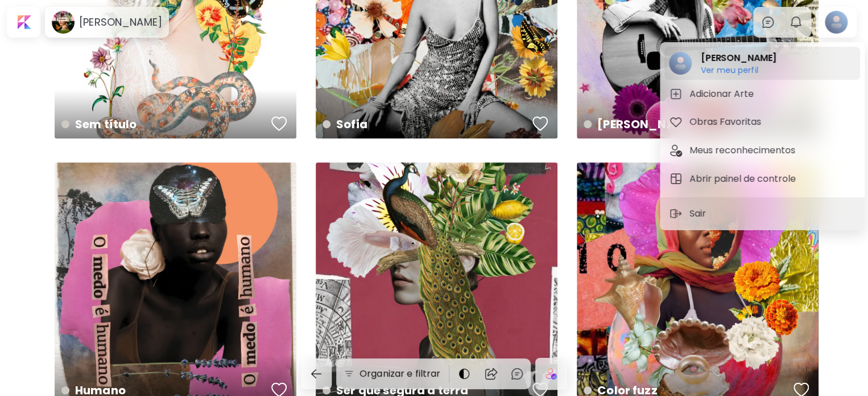
click at [681, 63] on image at bounding box center [680, 63] width 23 height 23
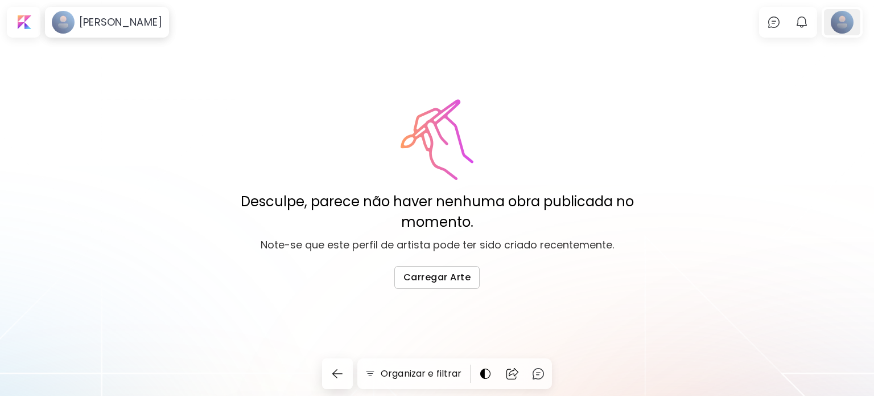
click at [852, 19] on div at bounding box center [842, 22] width 36 height 26
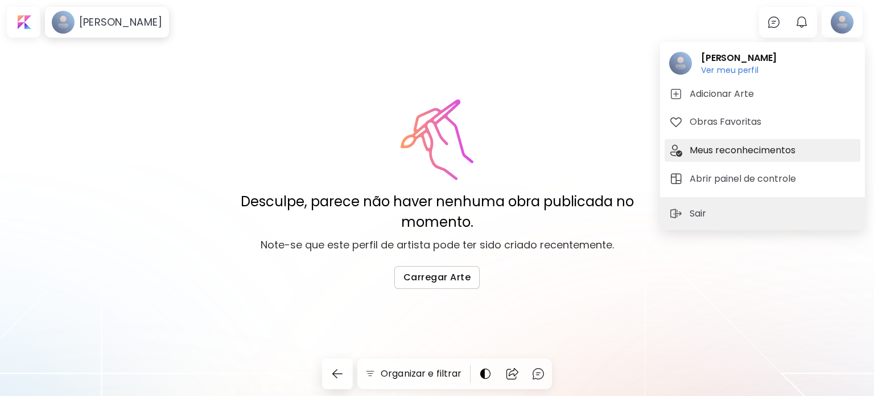
click at [739, 149] on h5 "Meus reconhecimentos" at bounding box center [744, 150] width 109 height 14
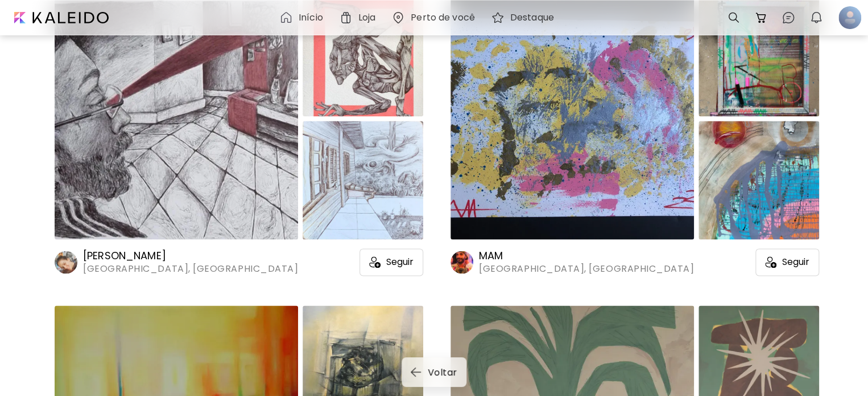
scroll to position [626, 0]
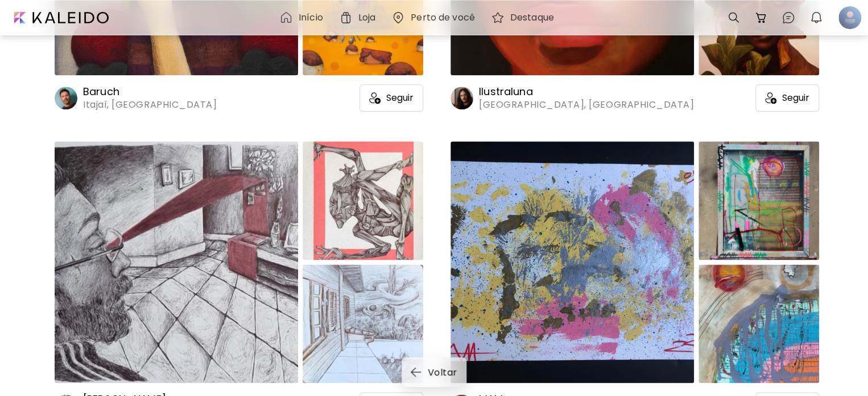
click at [544, 19] on h6 "Destaque" at bounding box center [533, 17] width 44 height 9
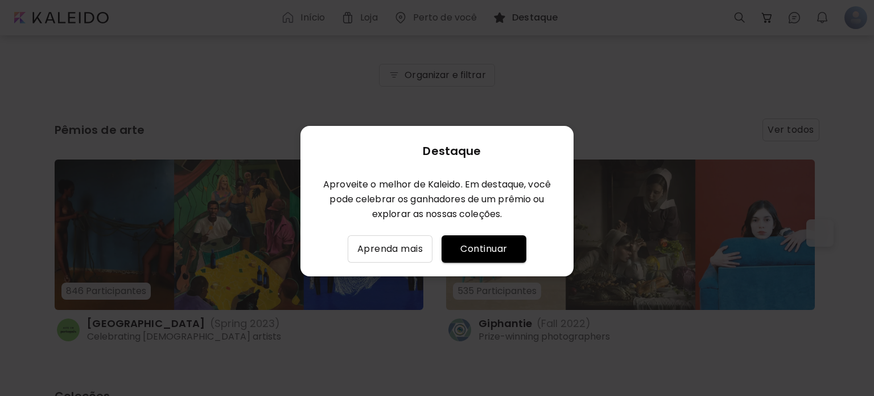
click at [417, 183] on h6 "Aproveite o melhor de Kaleido. Em destaque, você pode celebrar os ganhadores de…" at bounding box center [437, 199] width 246 height 44
click at [418, 184] on h6 "Aproveite o melhor de Kaleido. Em destaque, você pode celebrar os ganhadores de…" at bounding box center [437, 199] width 246 height 44
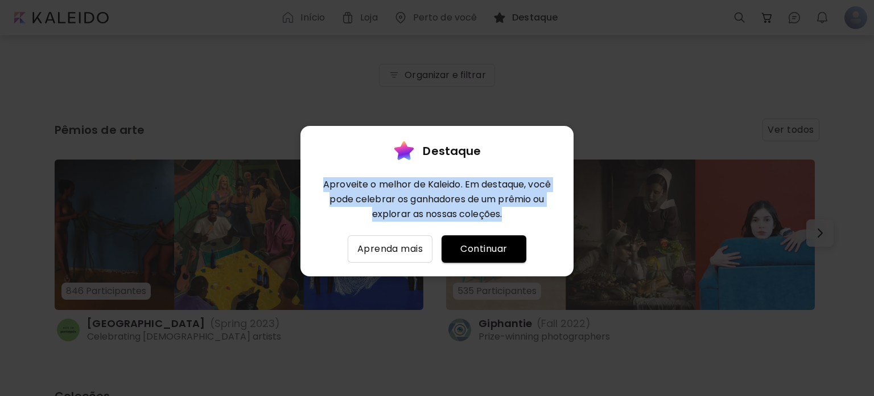
click at [418, 184] on h6 "Aproveite o melhor de Kaleido. Em destaque, você pode celebrar os ganhadores de…" at bounding box center [437, 199] width 246 height 44
click at [401, 252] on span "Aprenda mais" at bounding box center [390, 249] width 67 height 14
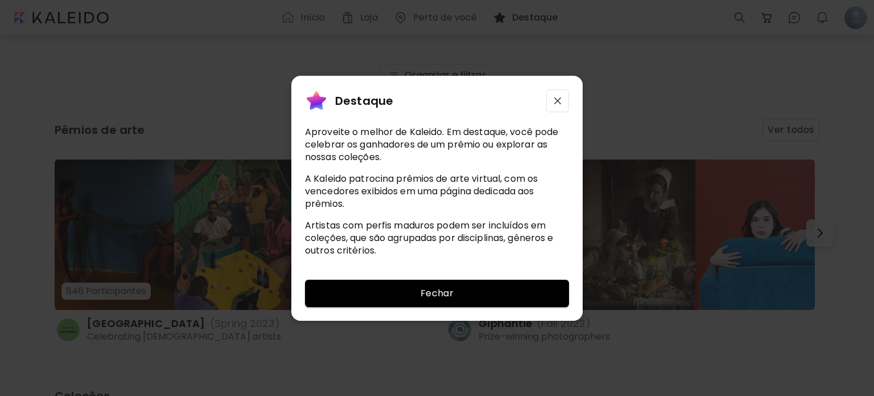
click at [545, 100] on div "Destaque Aproveite o melhor de Kaleido. Em destaque, você pode celebrar os ganh…" at bounding box center [436, 171] width 291 height 190
click at [546, 100] on button "button" at bounding box center [557, 100] width 23 height 23
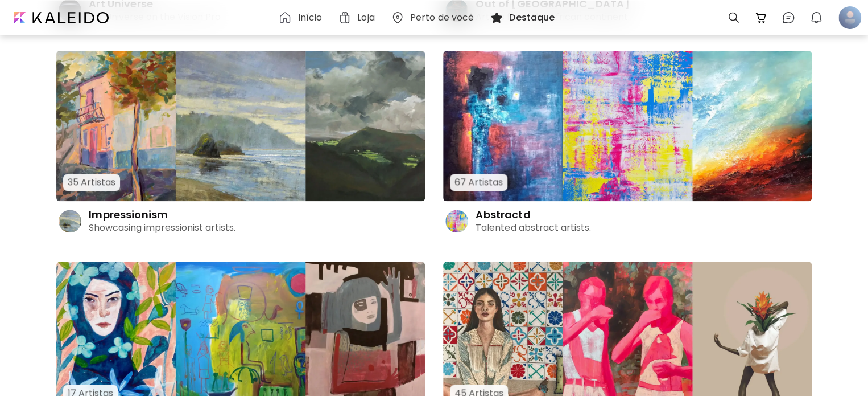
scroll to position [626, 0]
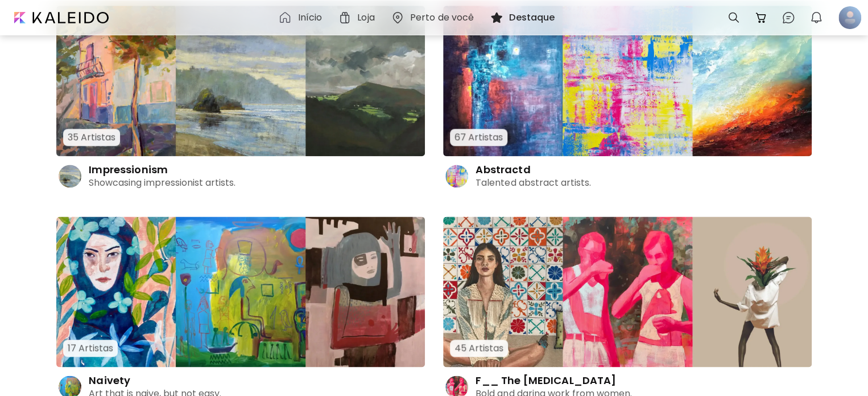
click at [538, 106] on img at bounding box center [627, 81] width 369 height 150
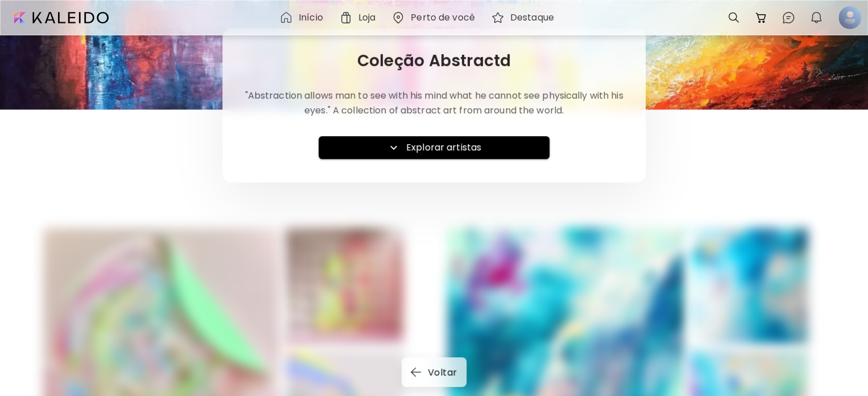
click at [489, 149] on span "Explorar artistas" at bounding box center [434, 148] width 213 height 14
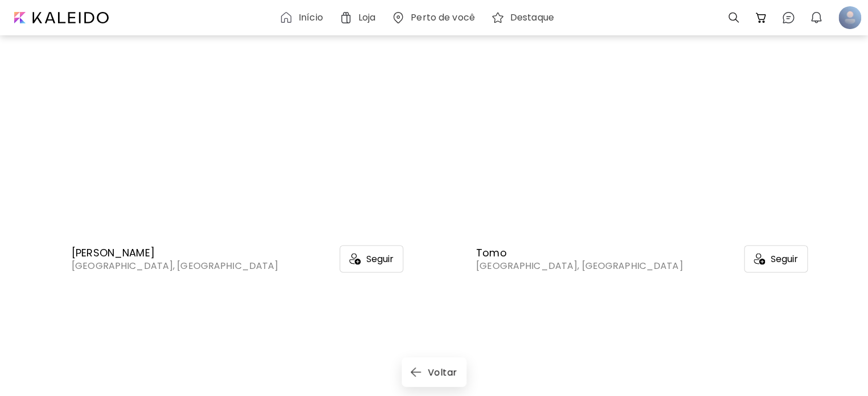
scroll to position [911, 0]
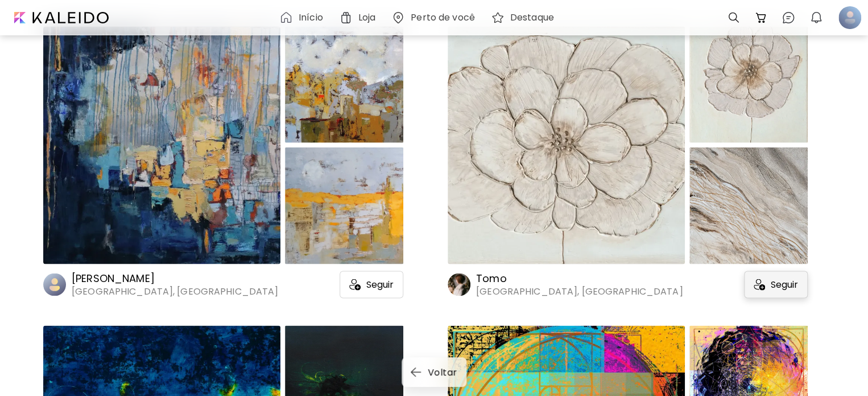
click at [781, 282] on div "Seguir" at bounding box center [776, 283] width 64 height 27
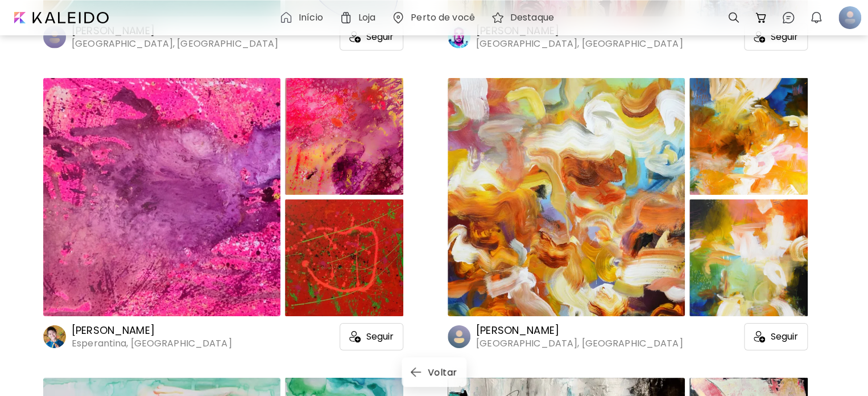
scroll to position [1764, 0]
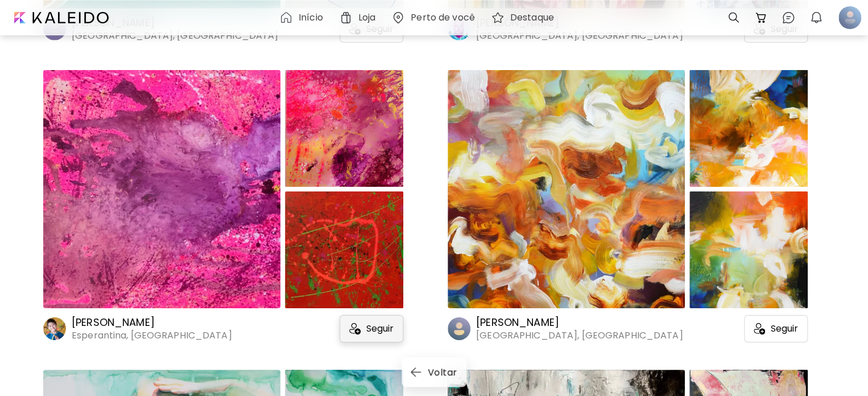
click at [347, 339] on div "Seguir" at bounding box center [372, 328] width 64 height 27
click at [141, 254] on div at bounding box center [161, 189] width 237 height 238
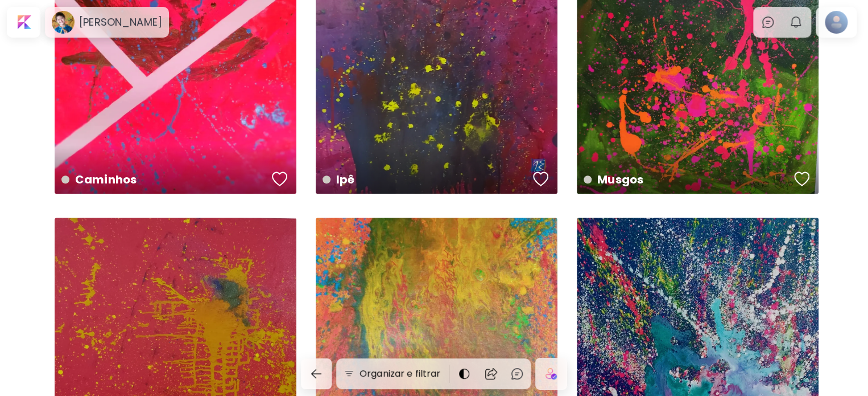
scroll to position [2504, 0]
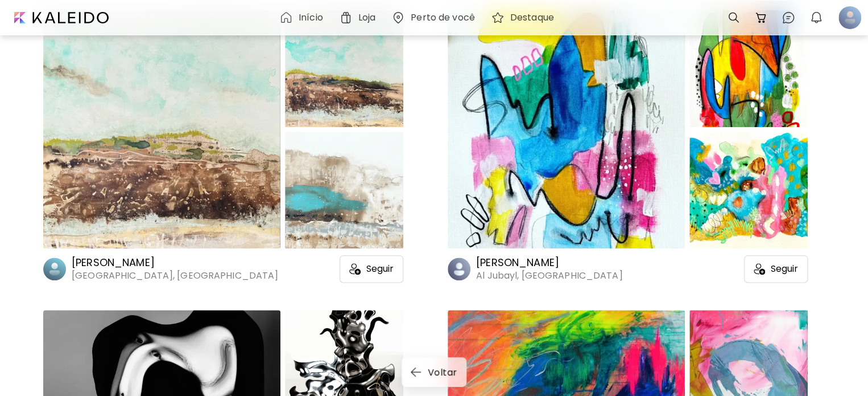
scroll to position [2705, 0]
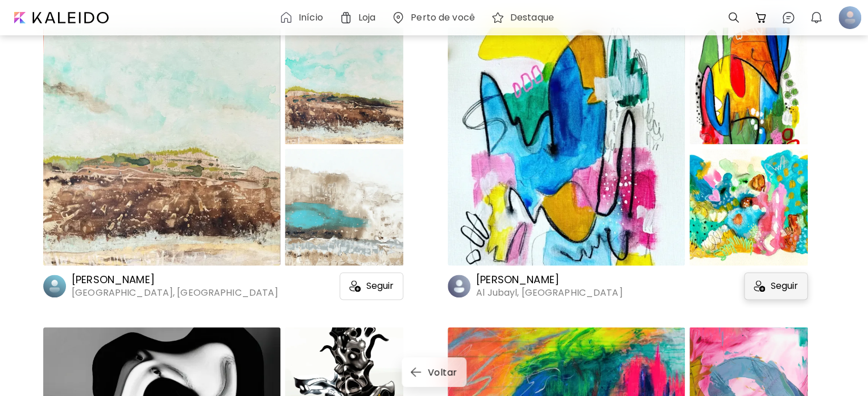
click at [773, 299] on div "Seguir" at bounding box center [776, 285] width 64 height 27
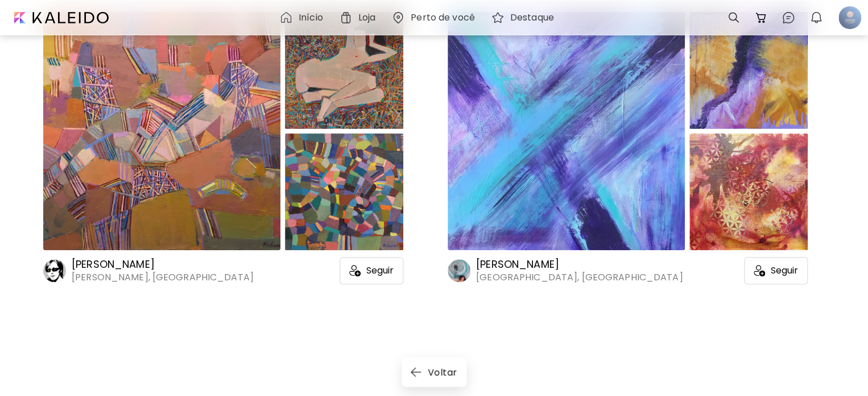
scroll to position [9053, 0]
click at [428, 369] on span "Voltar" at bounding box center [435, 372] width 44 height 12
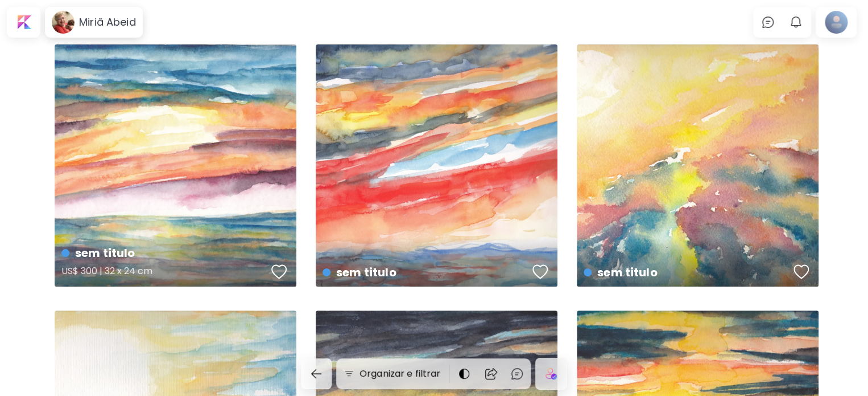
click at [237, 176] on div "sem titulo US$ 300 | 32 x 24 cm" at bounding box center [176, 165] width 242 height 242
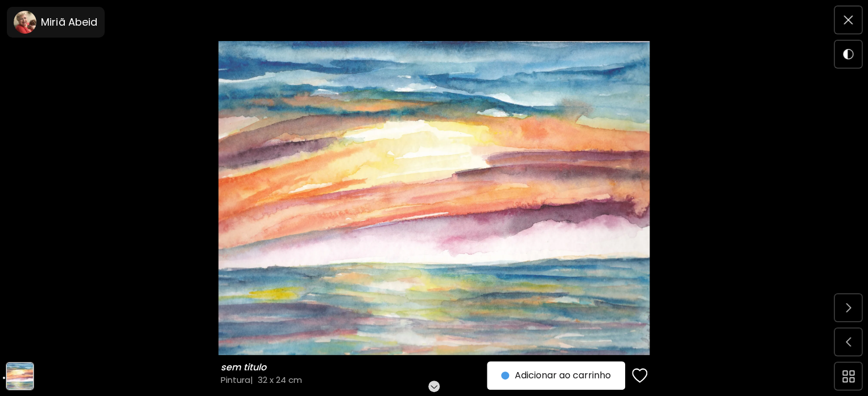
scroll to position [228, 0]
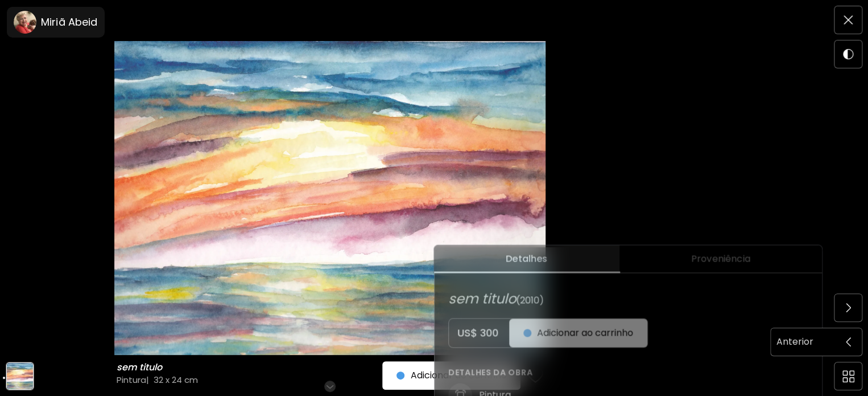
click at [835, 344] on div at bounding box center [848, 341] width 27 height 27
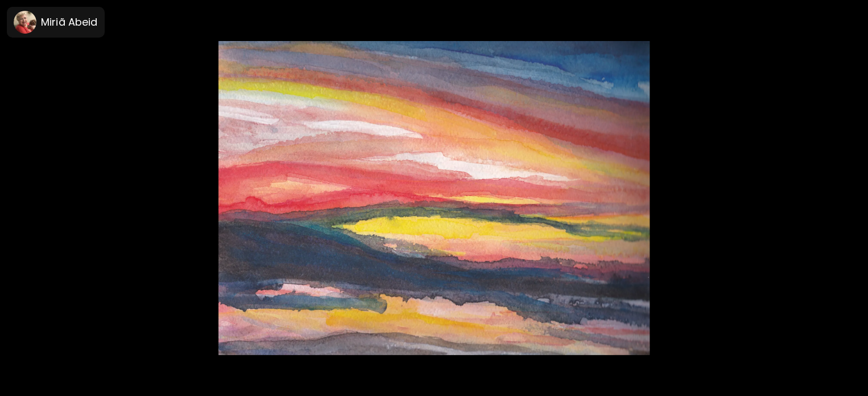
click at [835, 344] on div at bounding box center [434, 198] width 868 height 396
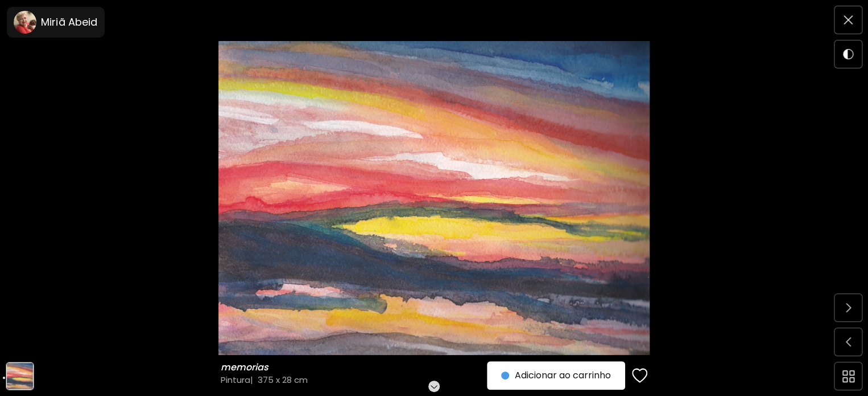
click at [835, 344] on div at bounding box center [848, 341] width 27 height 27
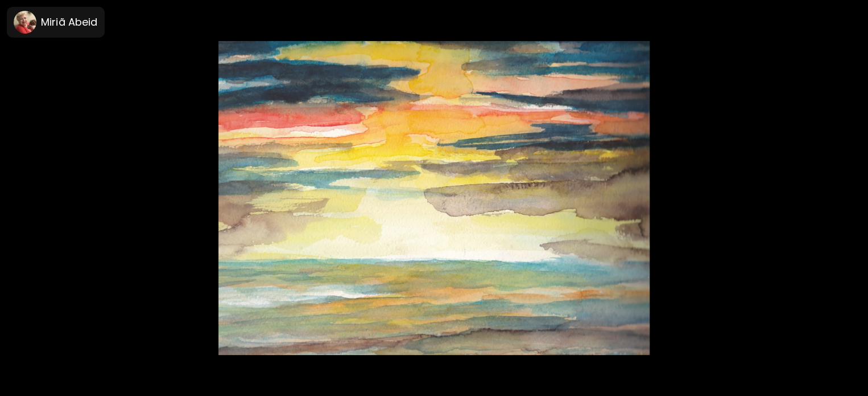
click at [854, 20] on div at bounding box center [434, 198] width 868 height 396
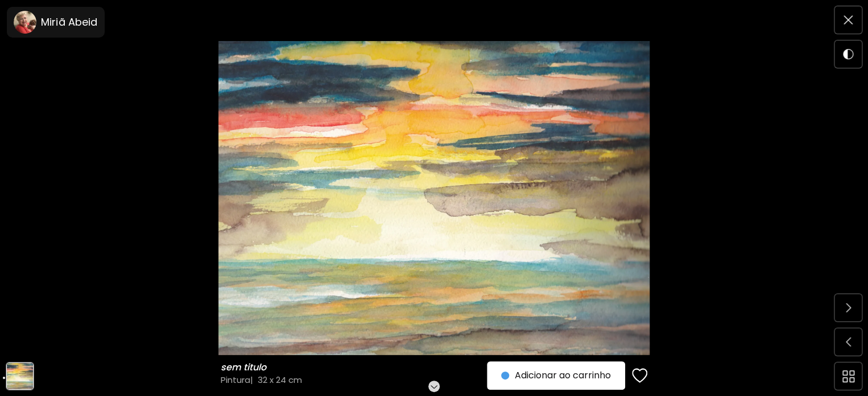
scroll to position [171, 0]
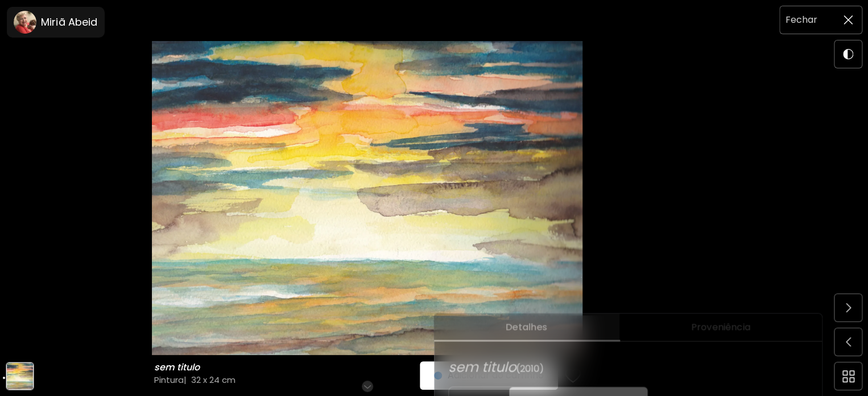
click at [847, 19] on img at bounding box center [848, 19] width 9 height 9
